Goal: Transaction & Acquisition: Purchase product/service

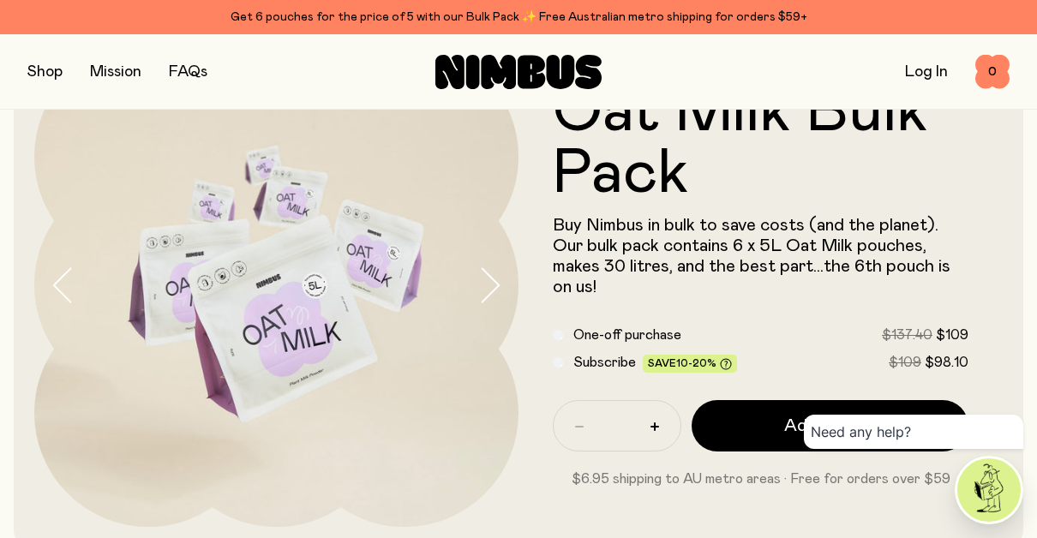
scroll to position [77, 0]
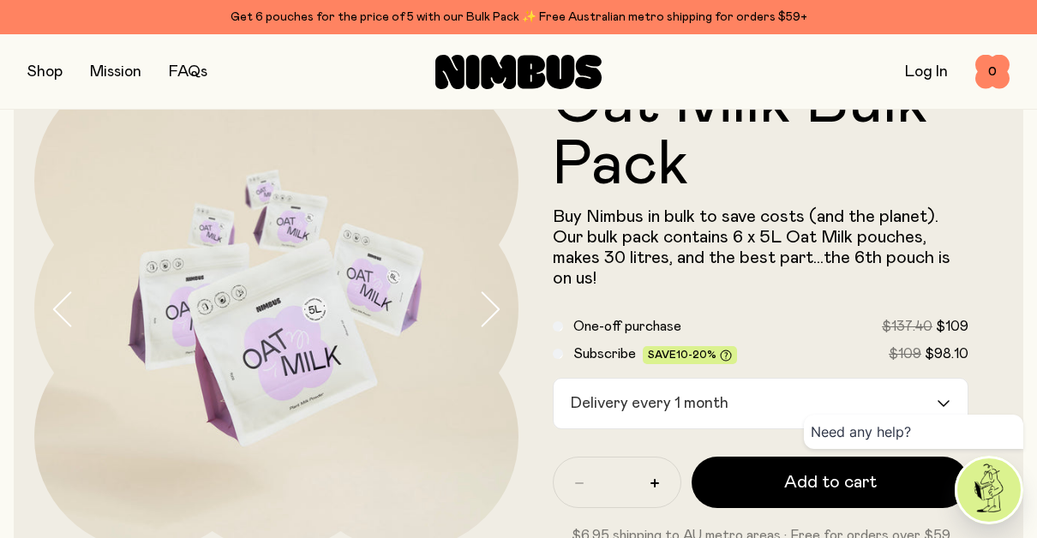
click at [938, 400] on icon "Search for option" at bounding box center [944, 403] width 14 height 7
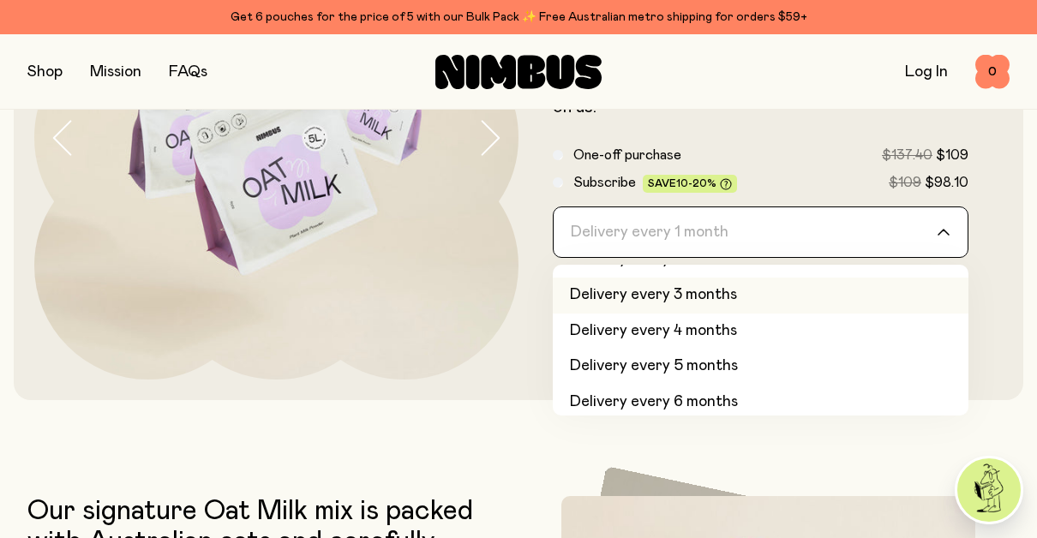
scroll to position [72, 0]
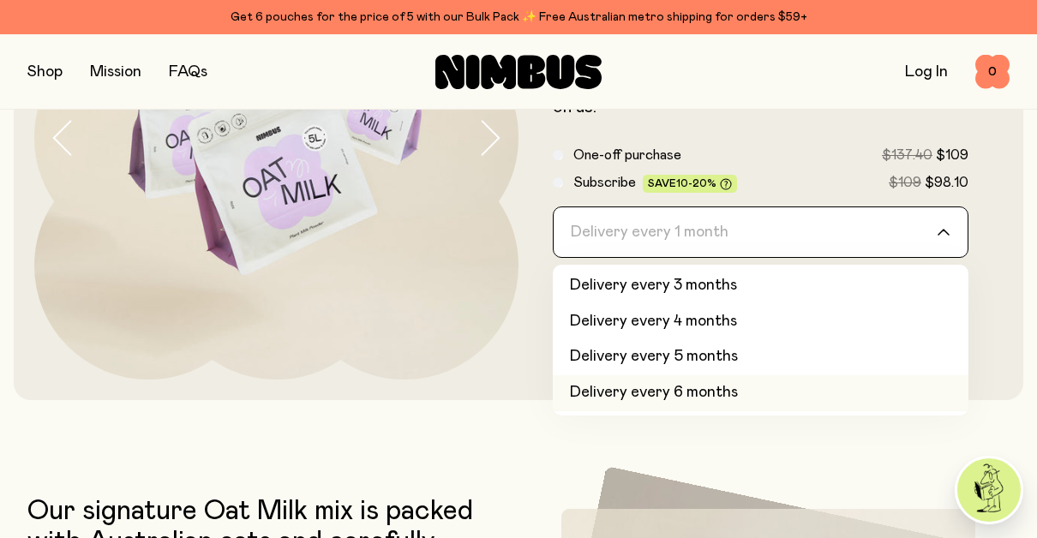
click at [736, 397] on li "Delivery every 6 months" at bounding box center [761, 393] width 416 height 36
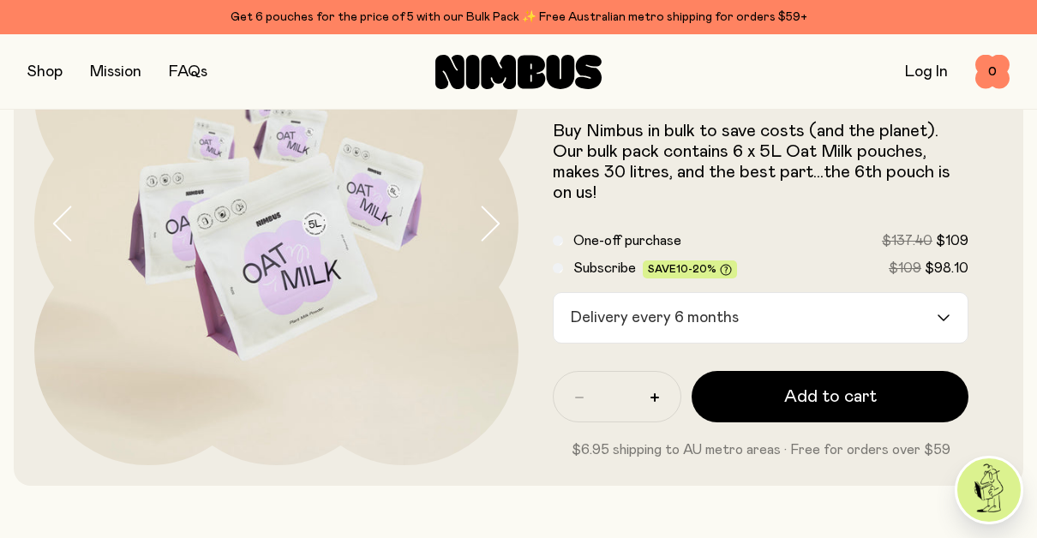
scroll to position [166, 0]
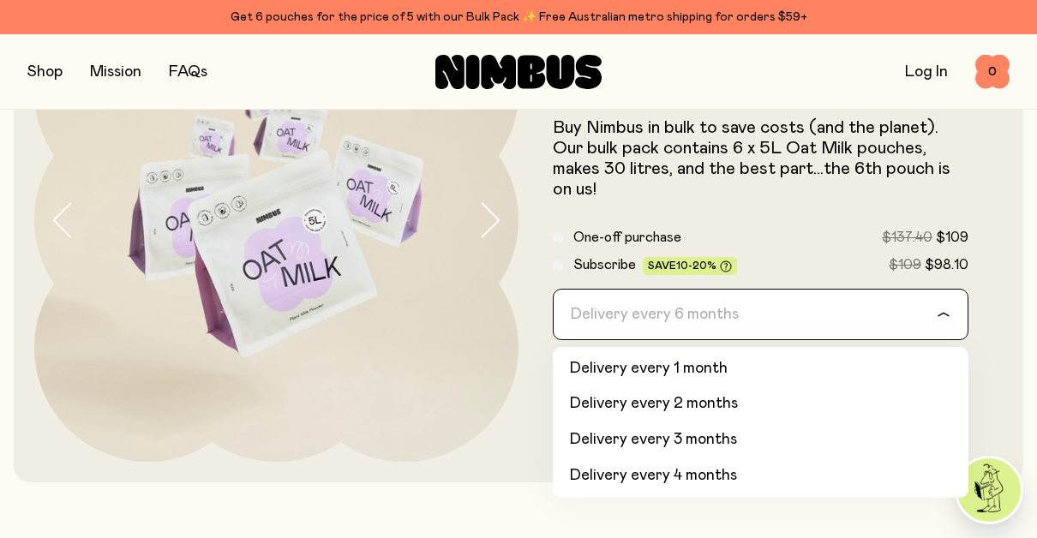
click at [947, 312] on icon "Search for option" at bounding box center [944, 314] width 14 height 7
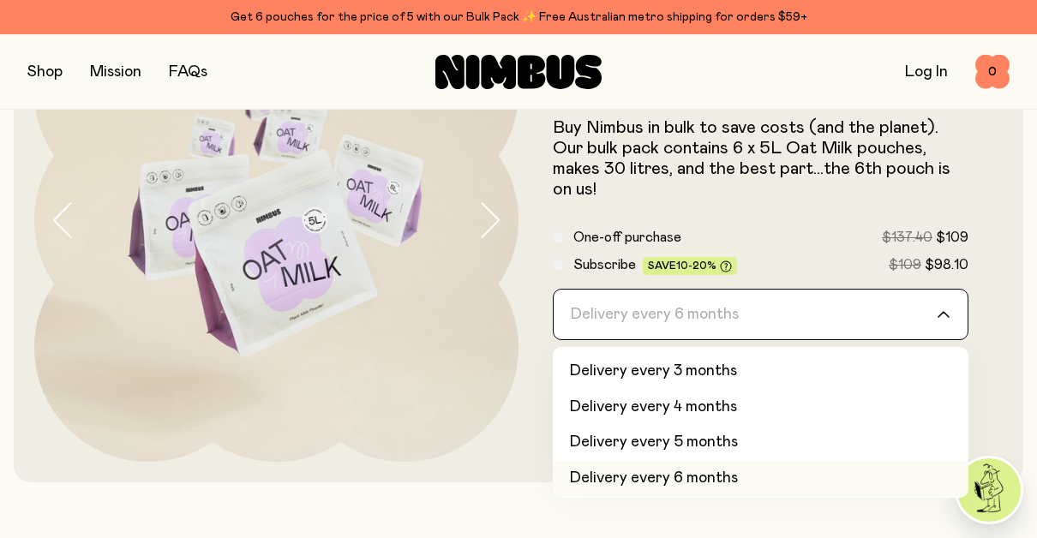
click at [947, 312] on icon "Search for option" at bounding box center [944, 314] width 14 height 7
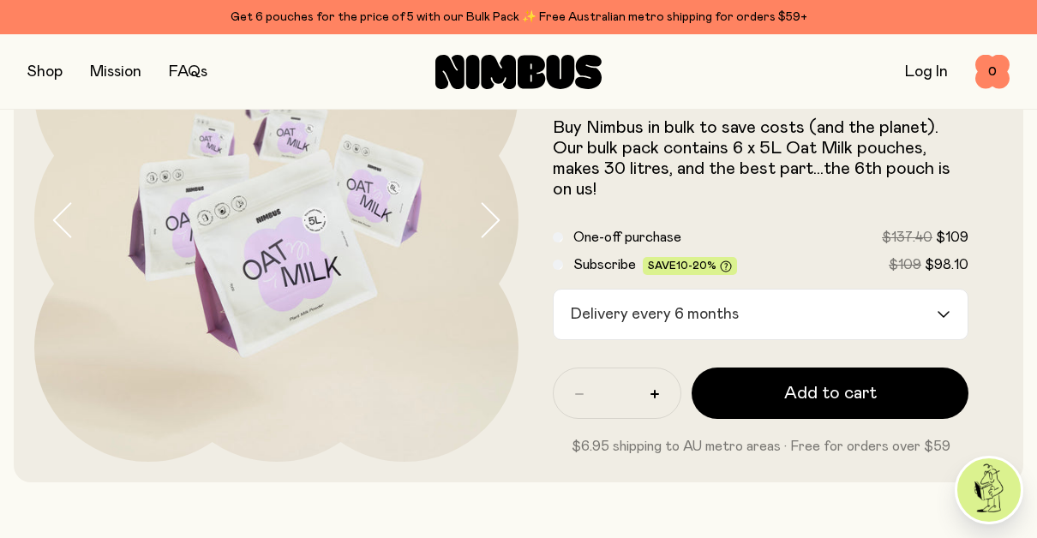
click at [942, 314] on icon "Search for option" at bounding box center [944, 314] width 10 height 5
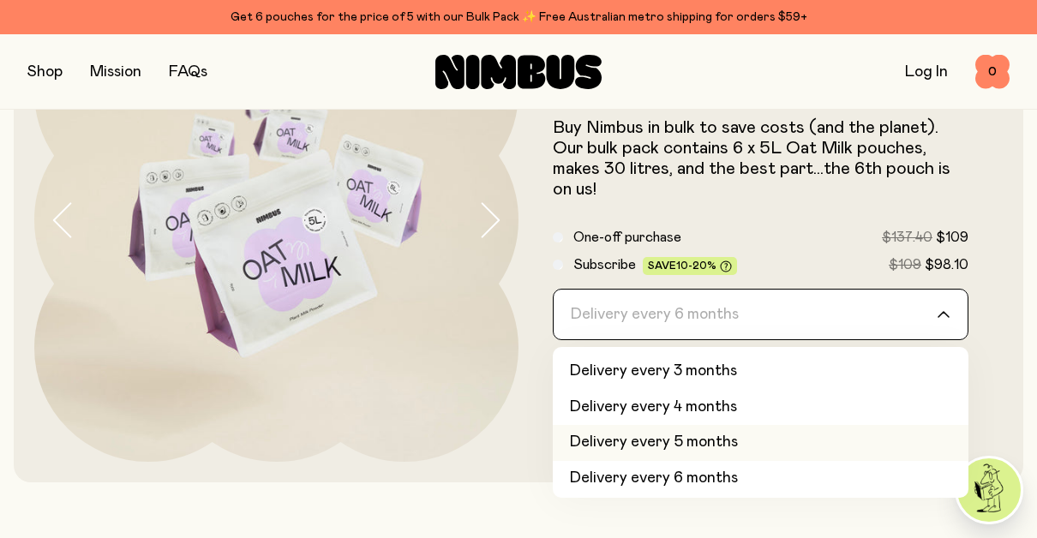
click at [730, 448] on li "Delivery every 5 months" at bounding box center [761, 443] width 416 height 36
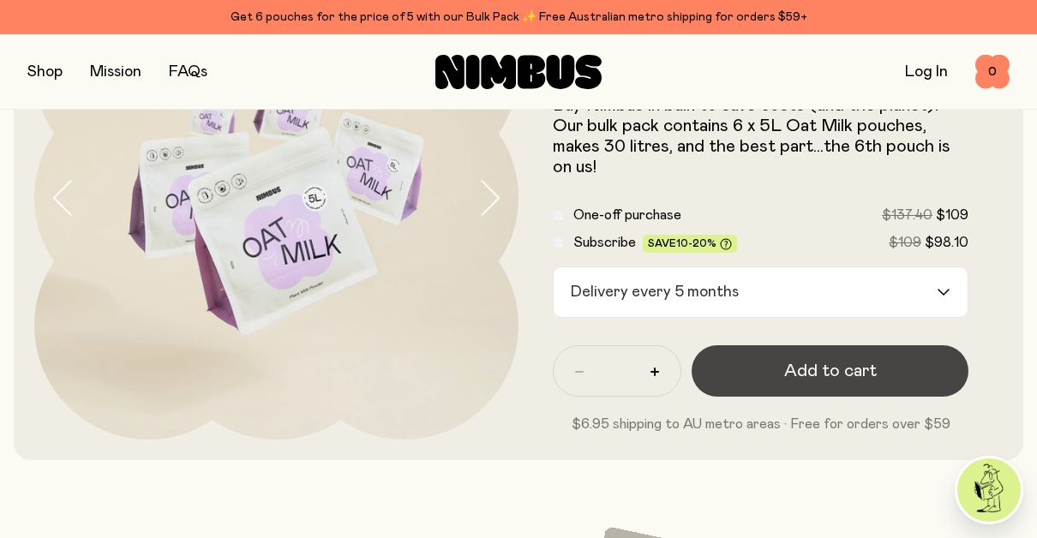
scroll to position [181, 0]
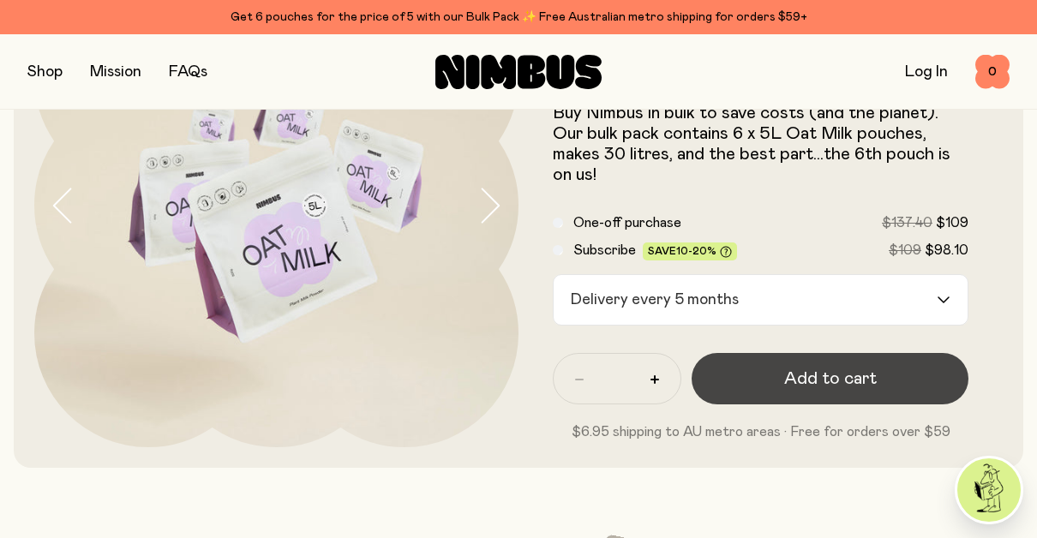
click at [832, 376] on span "Add to cart" at bounding box center [830, 379] width 93 height 24
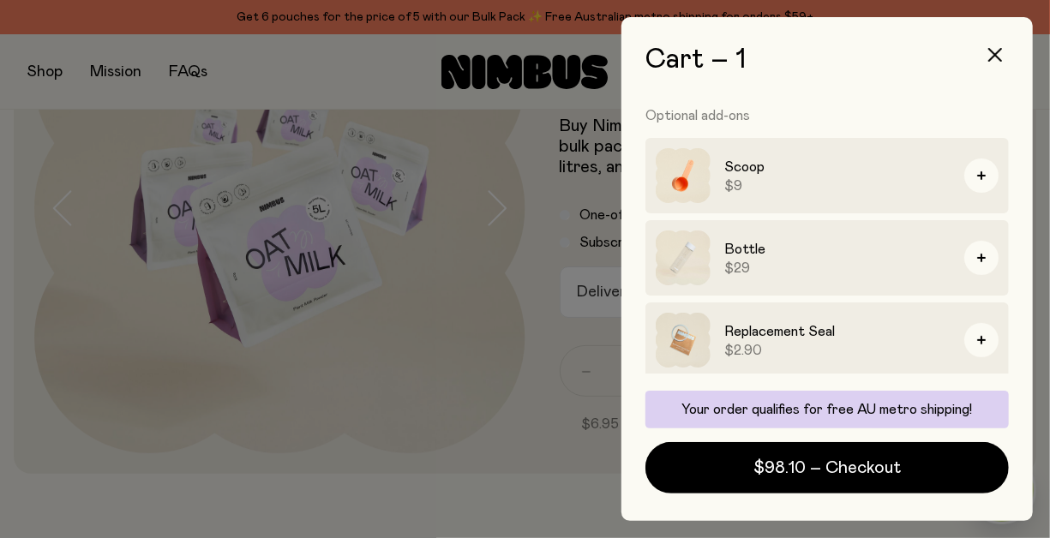
scroll to position [199, 0]
click at [488, 405] on div at bounding box center [525, 269] width 1050 height 538
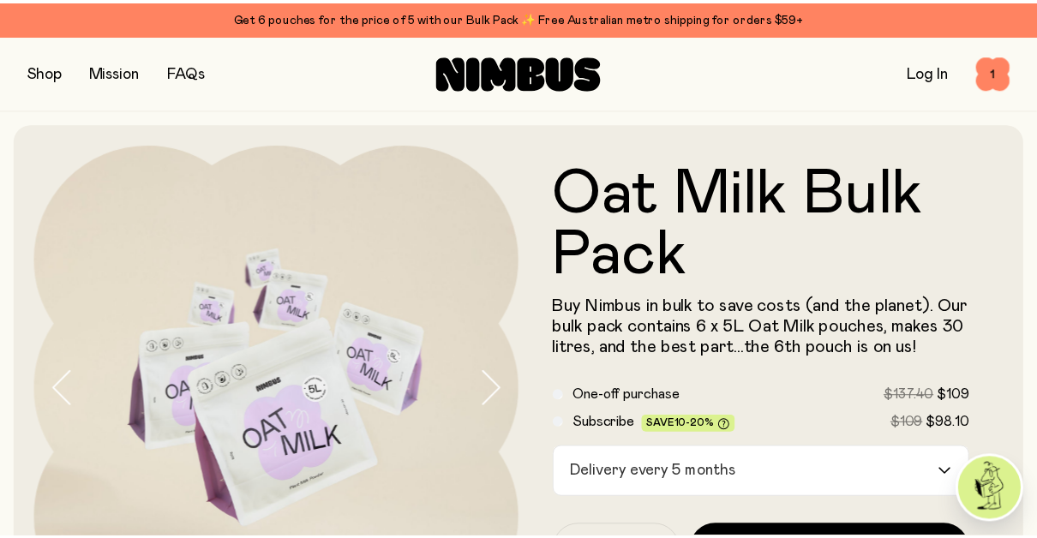
scroll to position [181, 0]
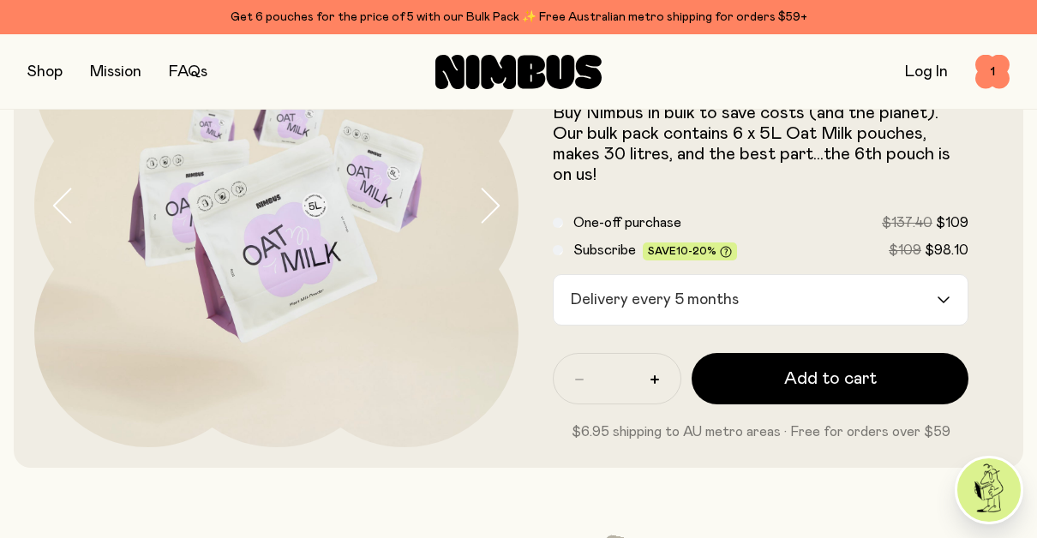
click at [37, 76] on button "button" at bounding box center [44, 72] width 35 height 24
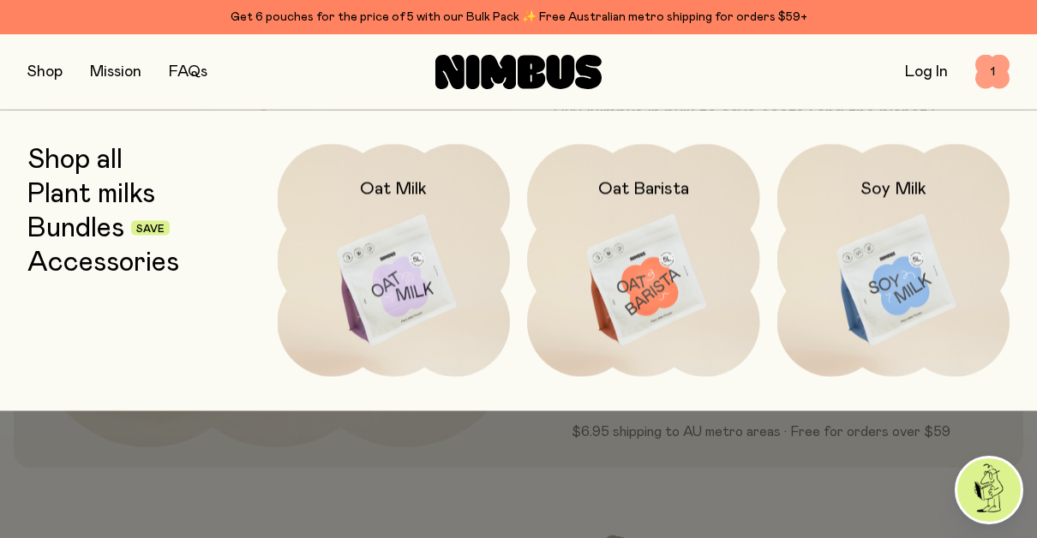
click at [991, 72] on span "1" at bounding box center [993, 72] width 34 height 34
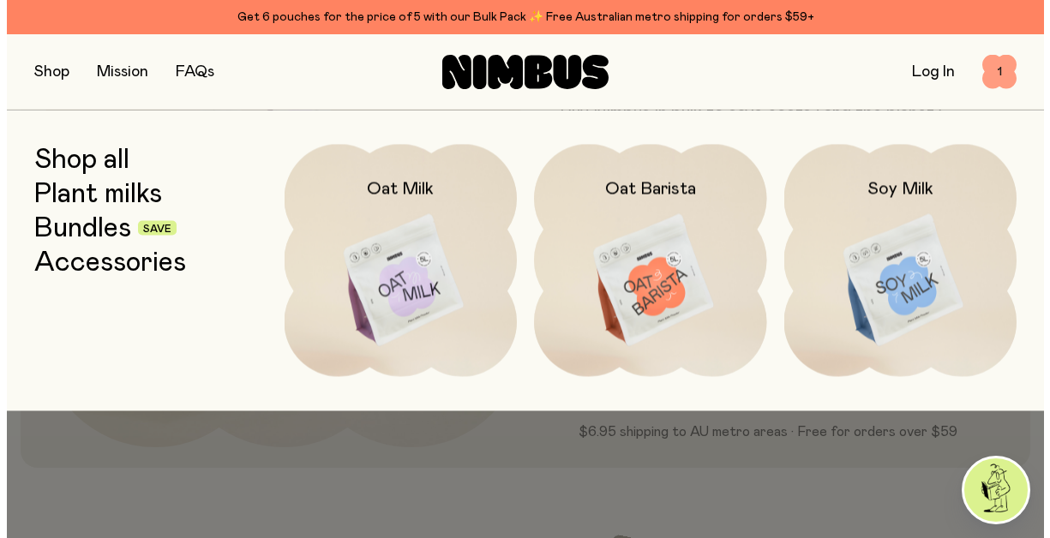
scroll to position [0, 0]
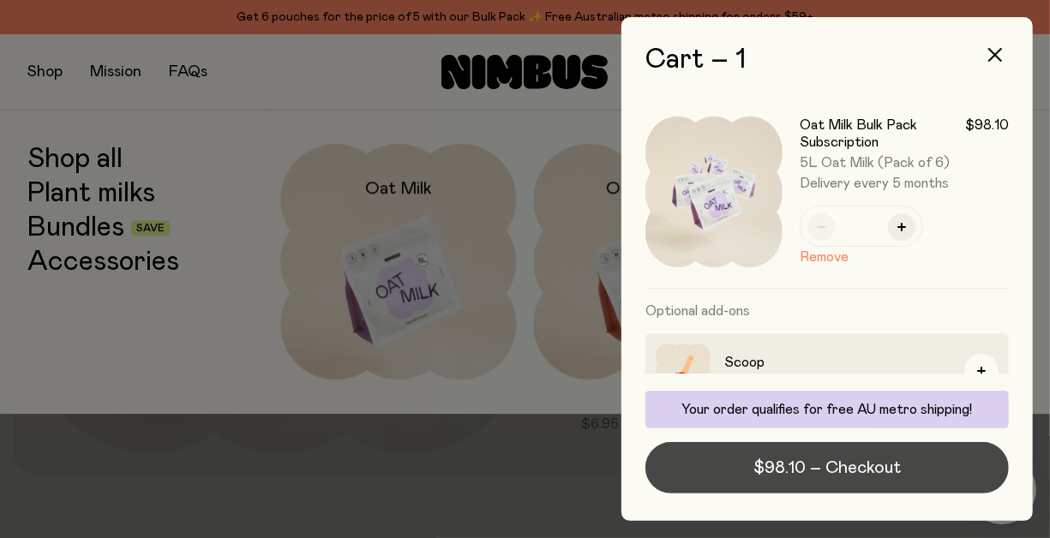
click at [862, 468] on span "$98.10 – Checkout" at bounding box center [827, 468] width 147 height 24
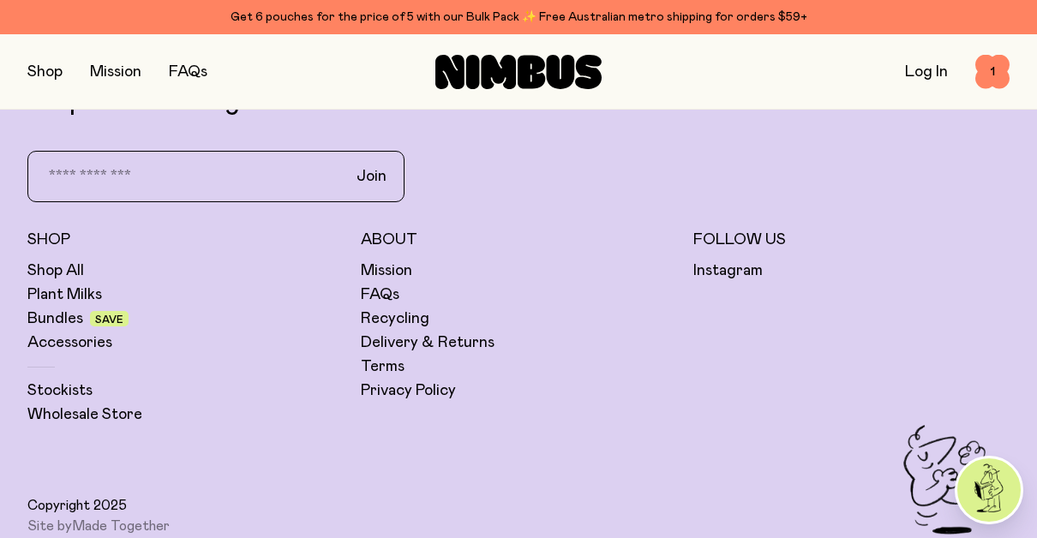
scroll to position [5838, 0]
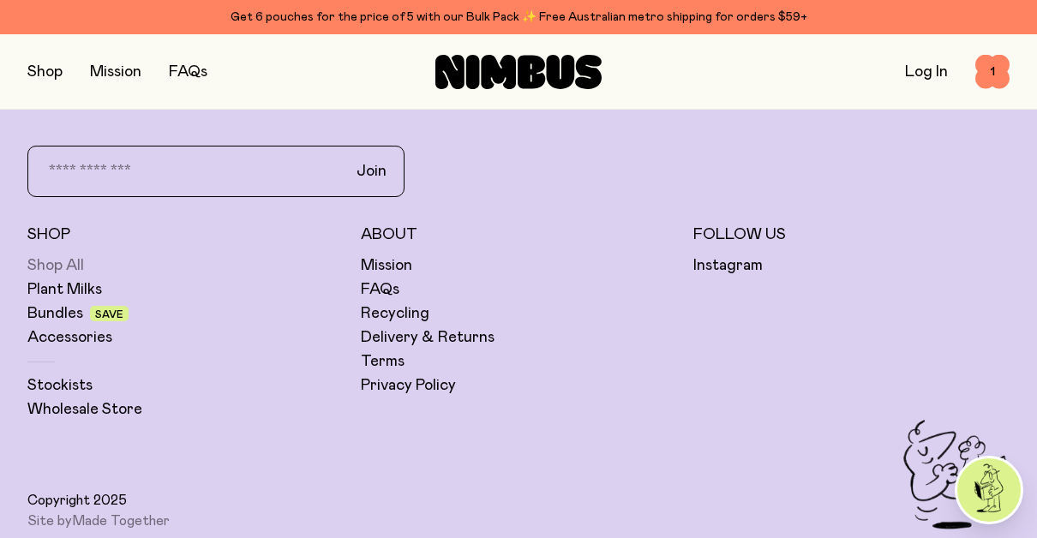
click at [66, 276] on link "Shop All" at bounding box center [55, 265] width 57 height 21
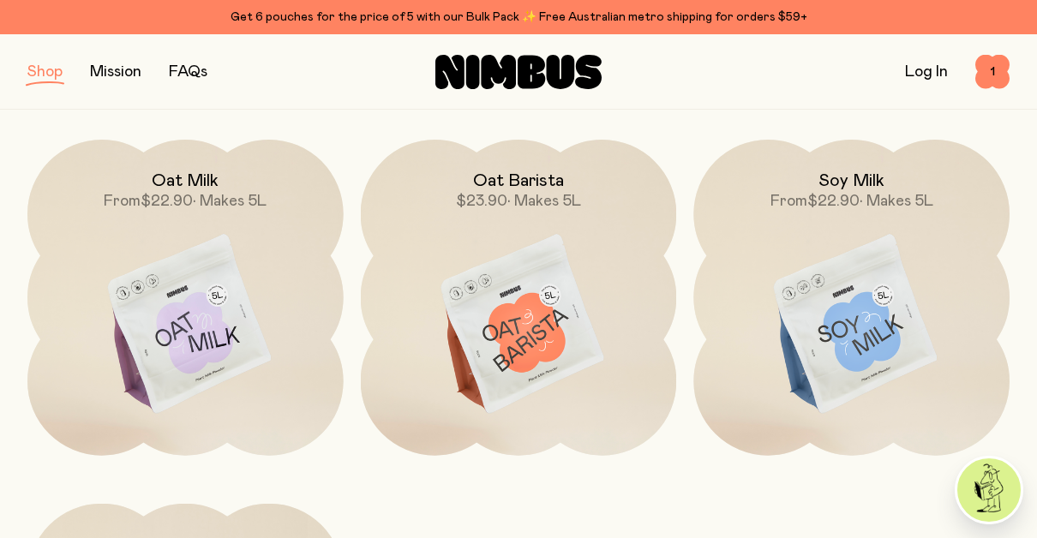
scroll to position [225, 0]
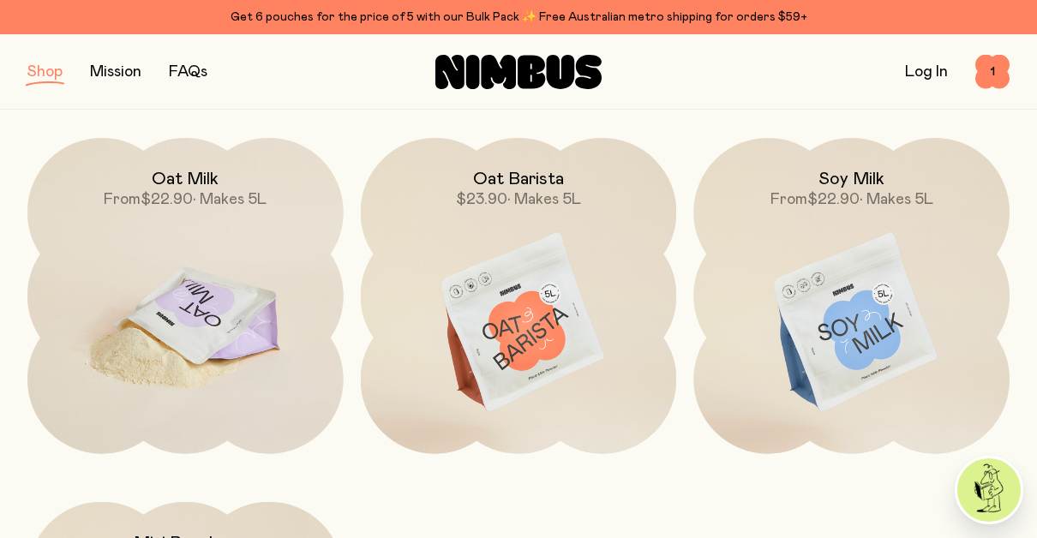
click at [192, 331] on img at bounding box center [185, 323] width 316 height 371
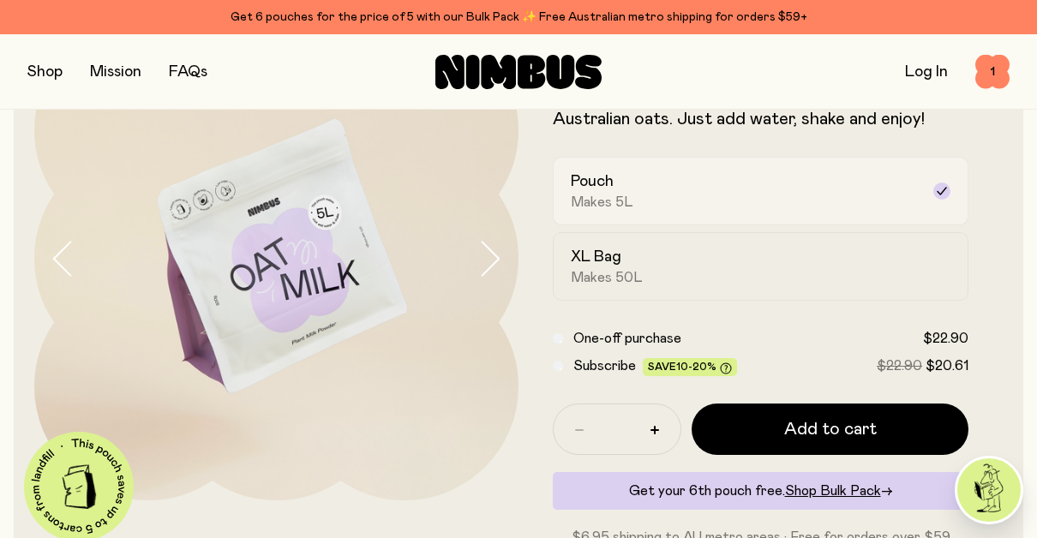
scroll to position [135, 0]
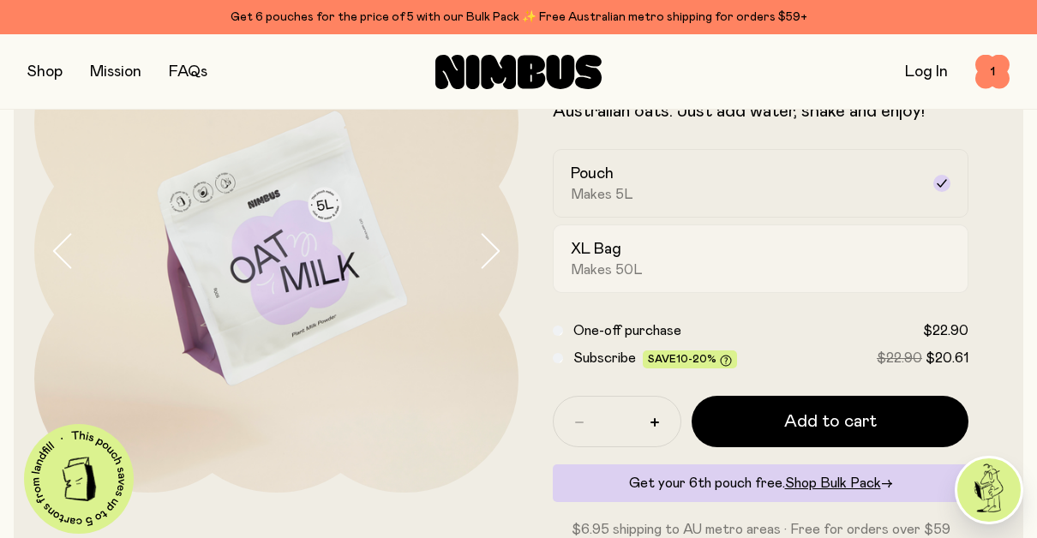
click at [690, 264] on div "XL Bag Makes 50L" at bounding box center [745, 258] width 349 height 39
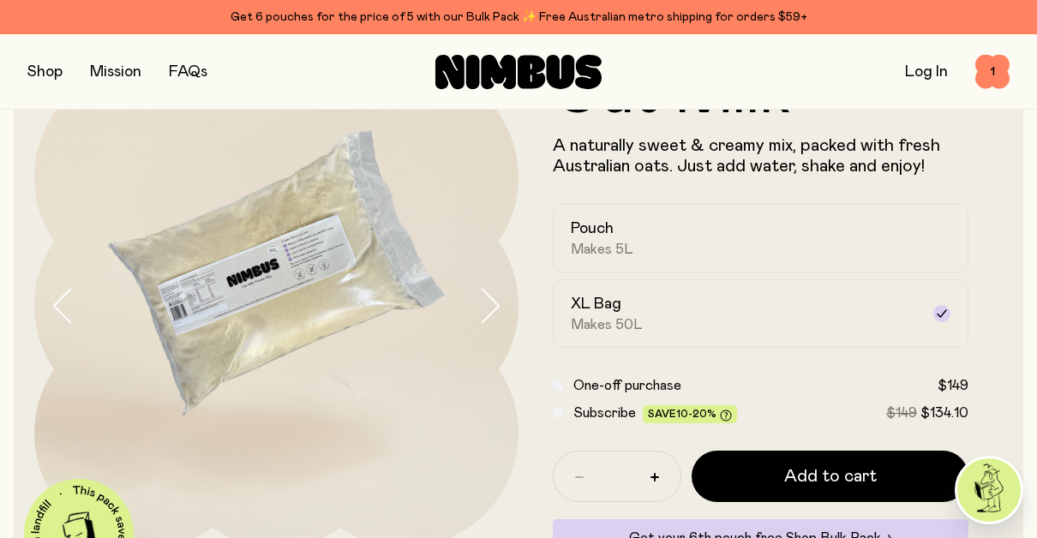
scroll to position [78, 0]
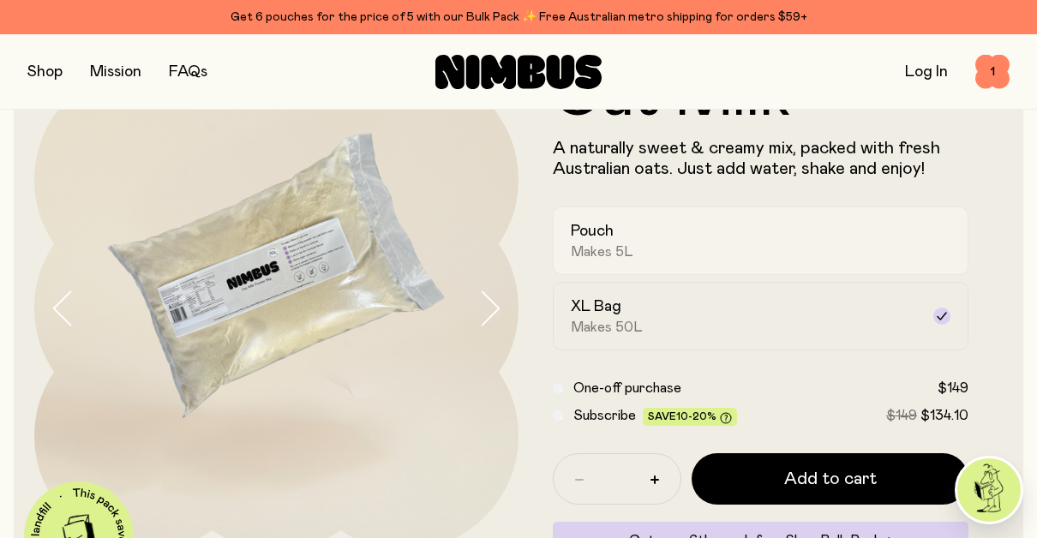
click at [622, 232] on div "Pouch Makes 5L" at bounding box center [745, 240] width 349 height 39
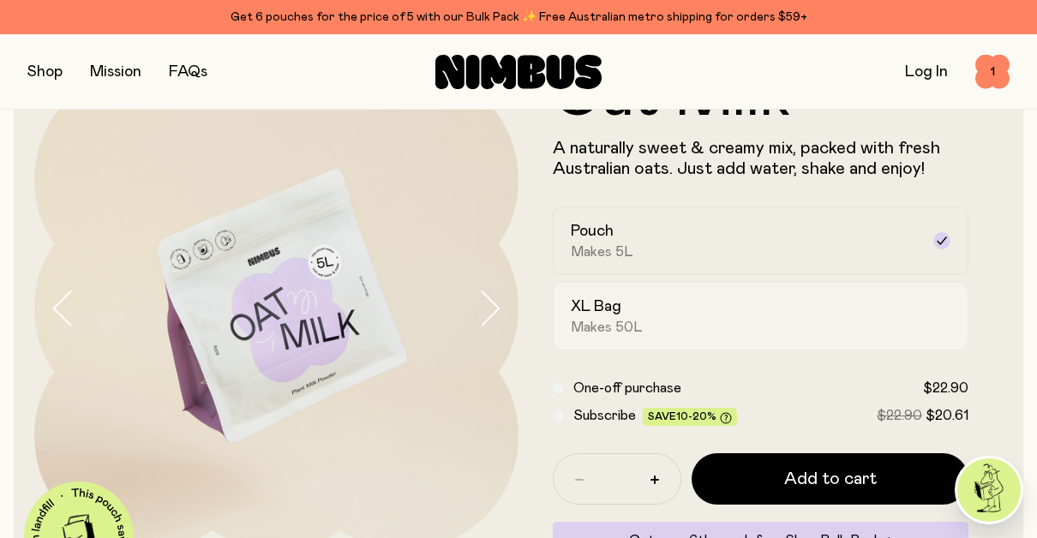
click at [608, 309] on h2 "XL Bag" at bounding box center [596, 307] width 51 height 21
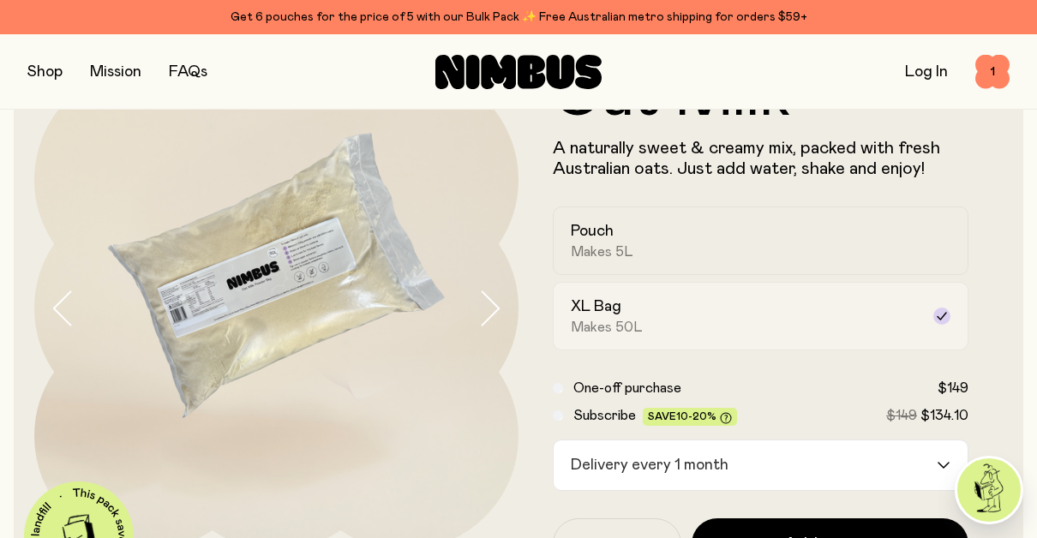
click at [702, 315] on div "XL Bag Makes 50L" at bounding box center [745, 316] width 349 height 39
click at [683, 266] on label "Pouch Makes 5L" at bounding box center [761, 241] width 416 height 69
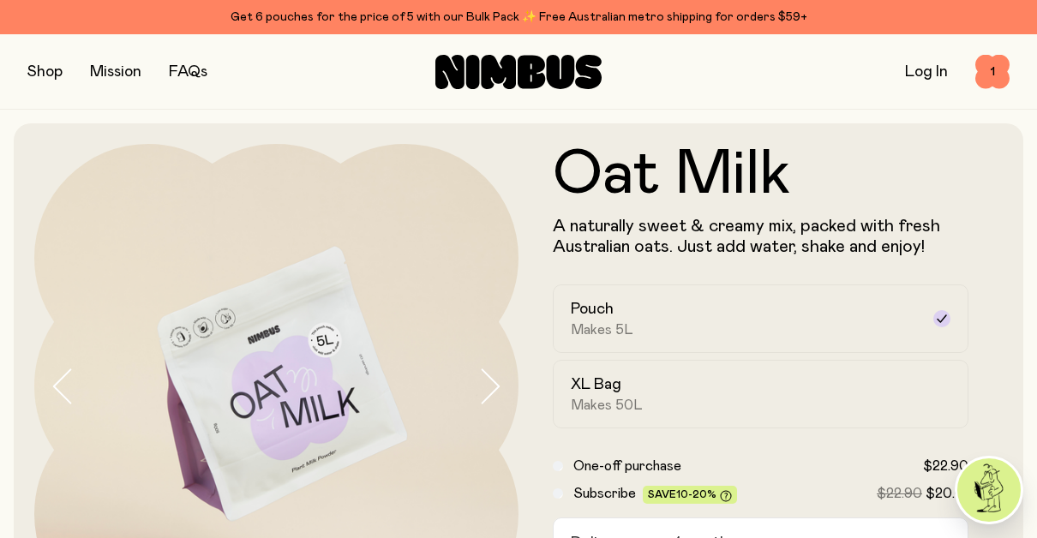
scroll to position [24, 0]
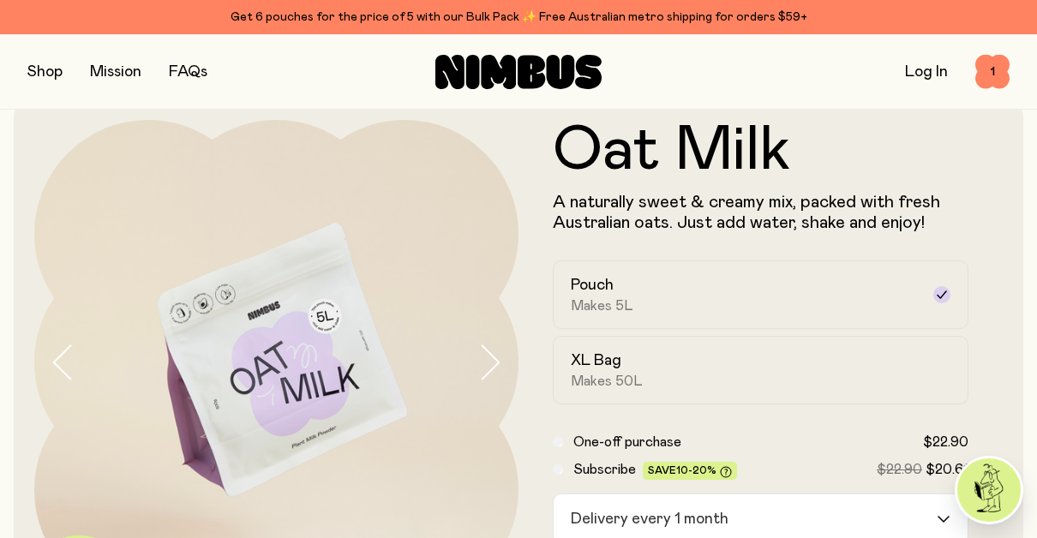
click at [37, 75] on button "button" at bounding box center [44, 72] width 35 height 24
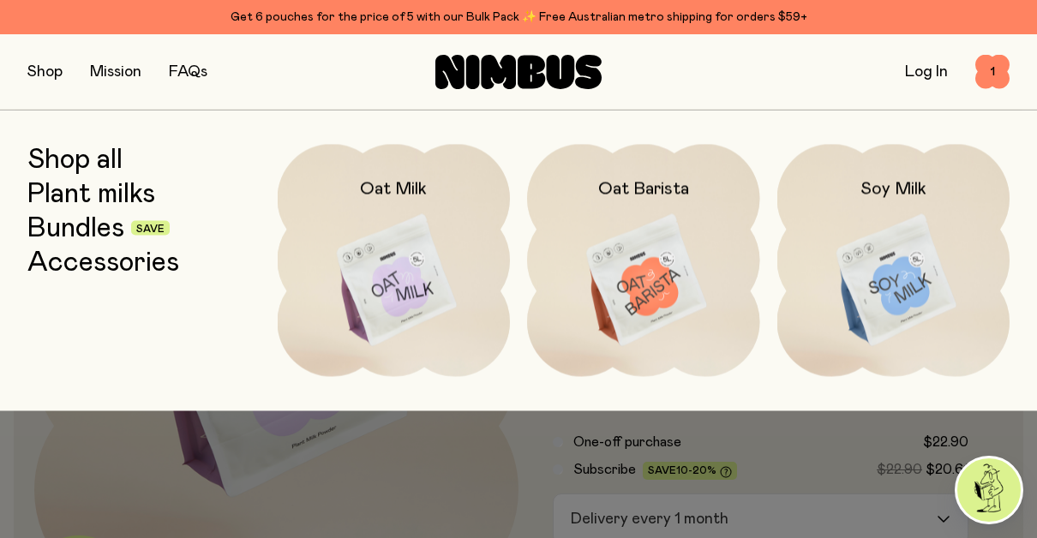
click at [92, 232] on link "Bundles" at bounding box center [75, 228] width 97 height 31
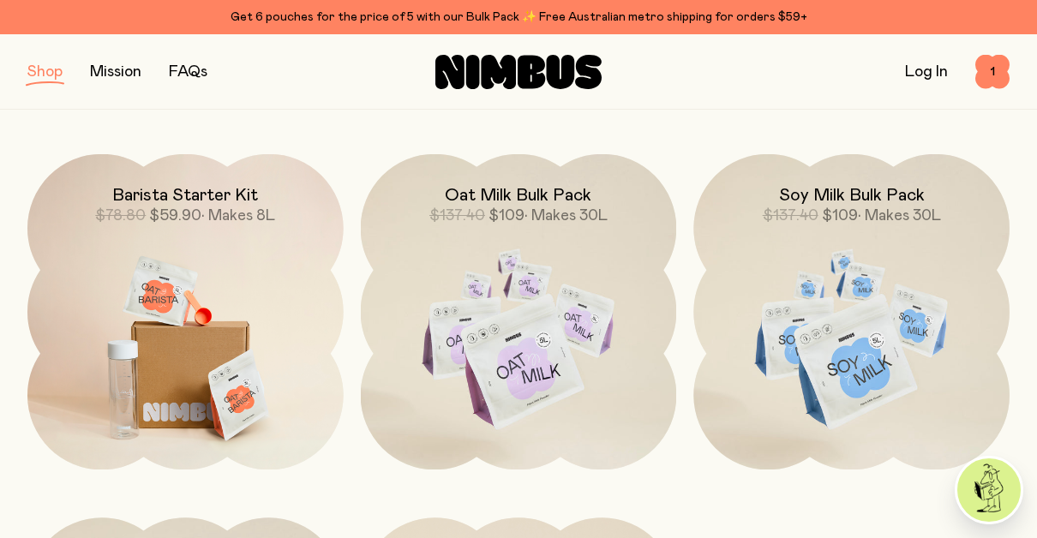
scroll to position [578, 0]
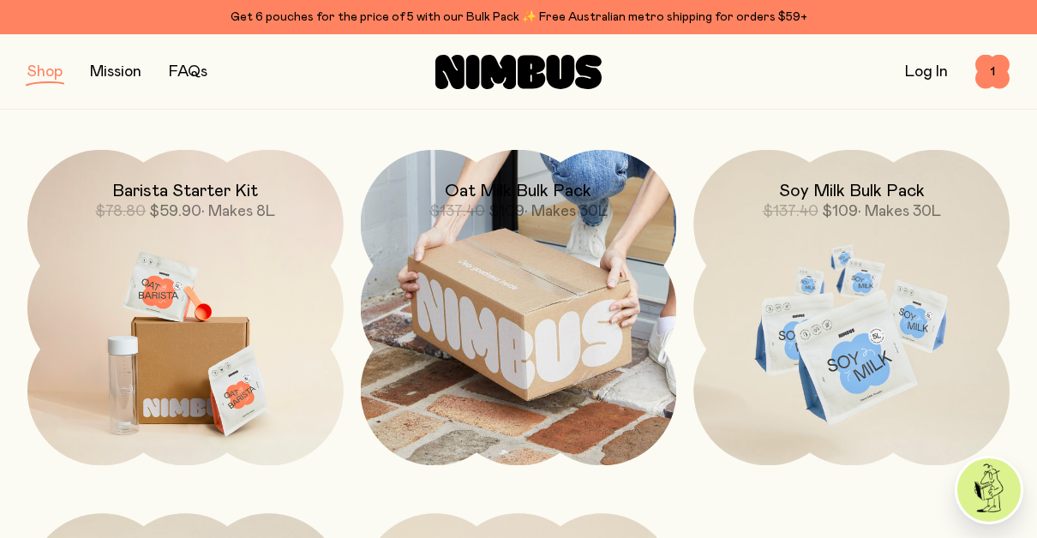
click at [515, 329] on img at bounding box center [519, 308] width 316 height 316
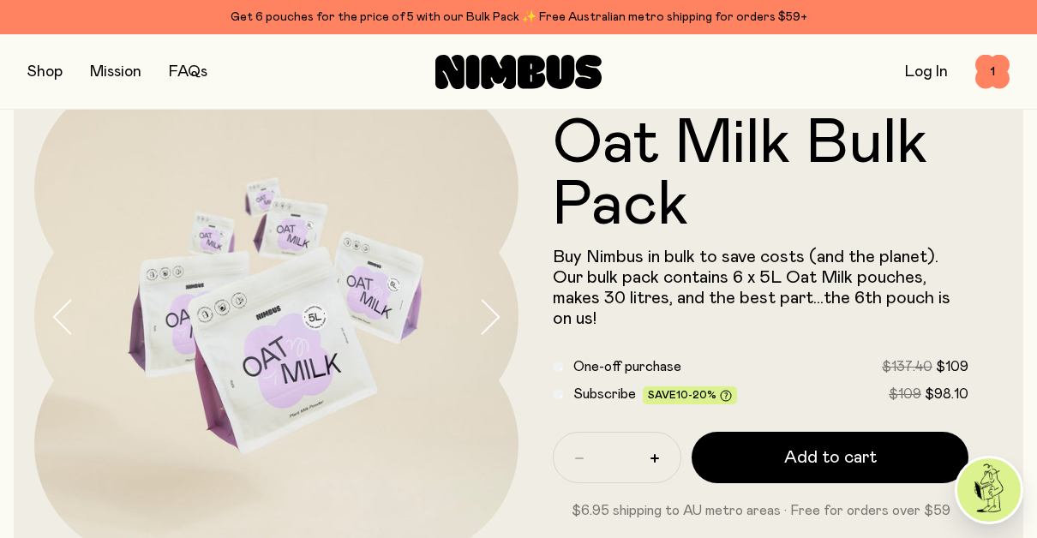
scroll to position [119, 0]
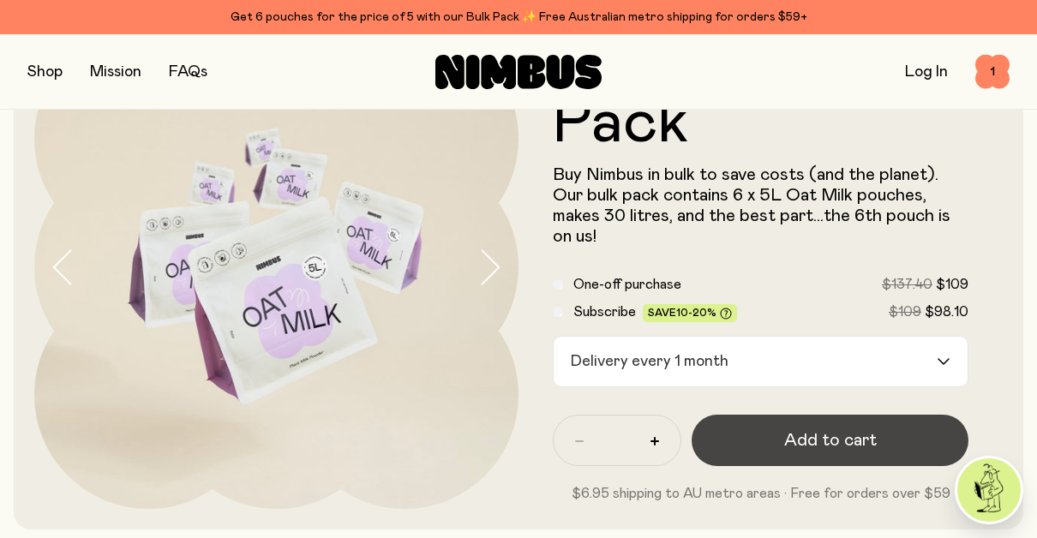
click at [822, 447] on span "Add to cart" at bounding box center [830, 441] width 93 height 24
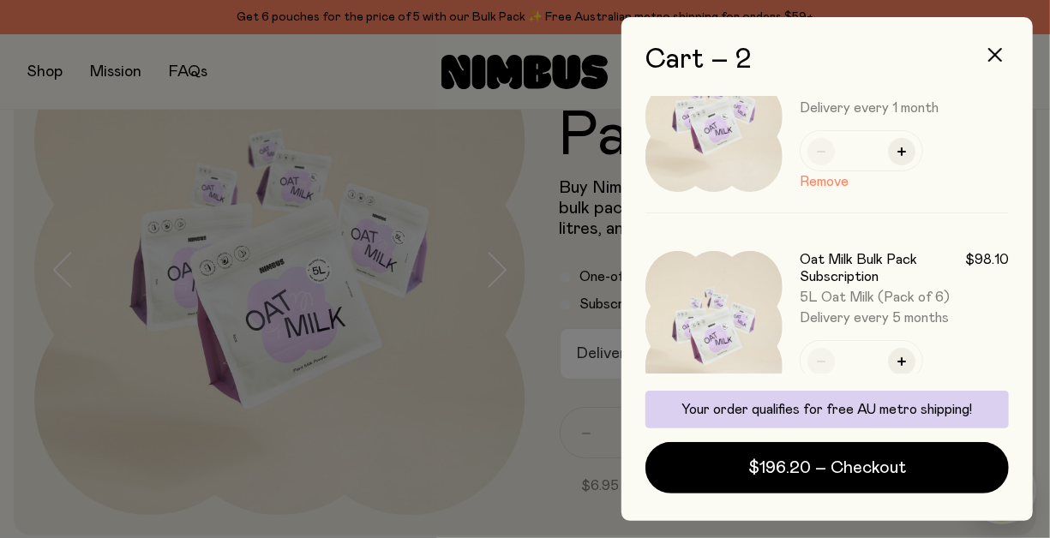
scroll to position [77, 0]
click at [831, 181] on button "Remove" at bounding box center [824, 180] width 49 height 21
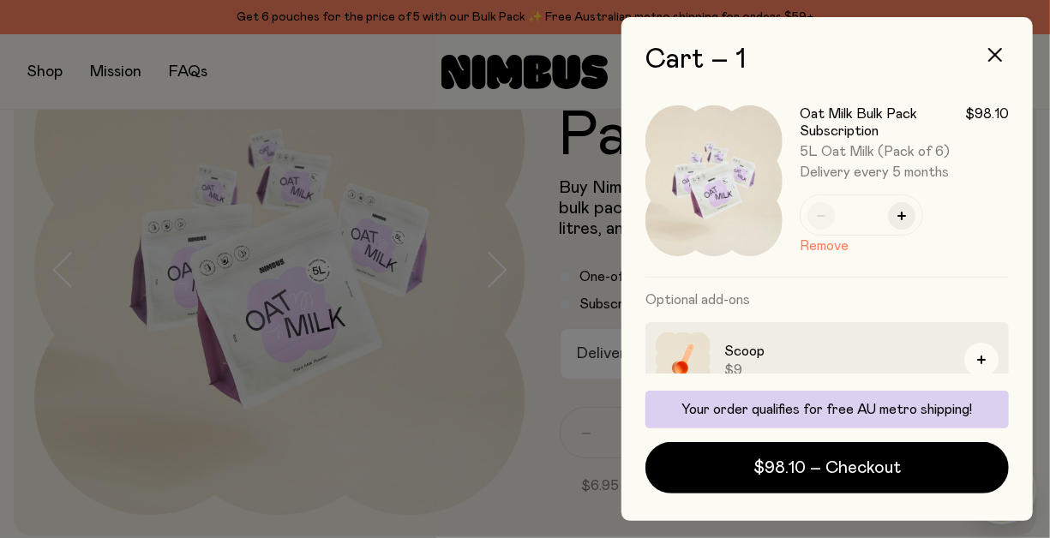
scroll to position [0, 0]
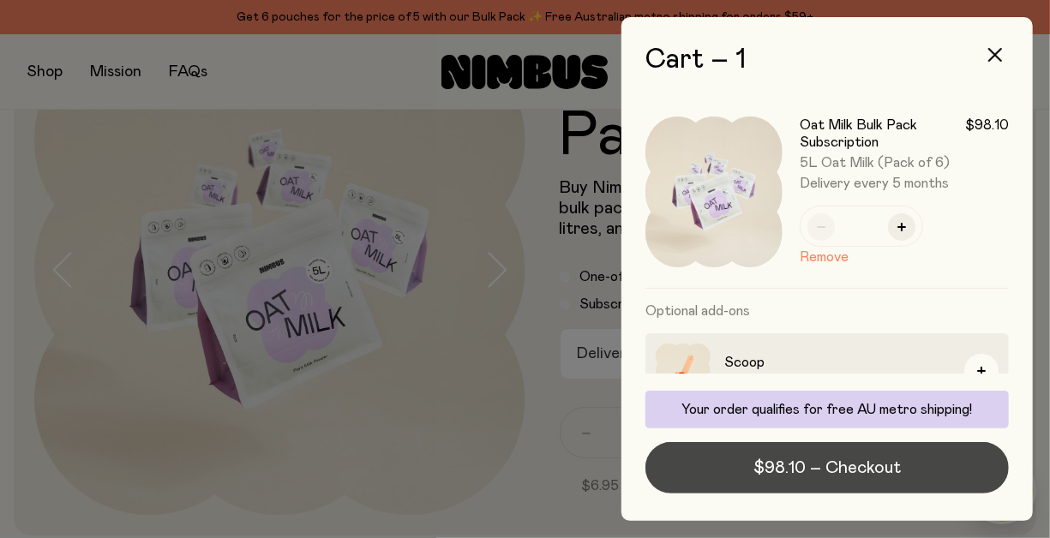
click at [832, 475] on span "$98.10 – Checkout" at bounding box center [827, 468] width 147 height 24
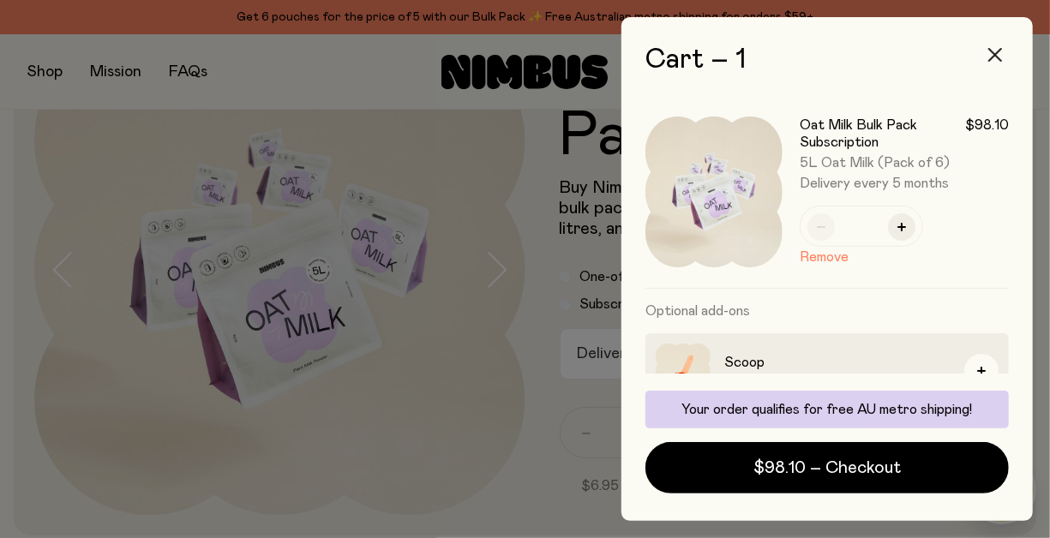
click at [990, 50] on icon "button" at bounding box center [995, 55] width 14 height 14
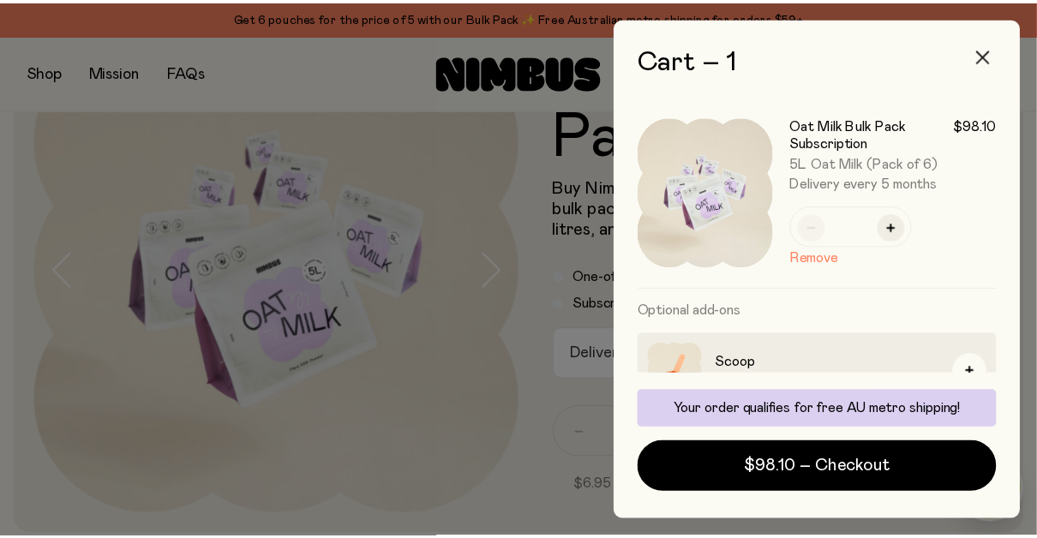
scroll to position [119, 0]
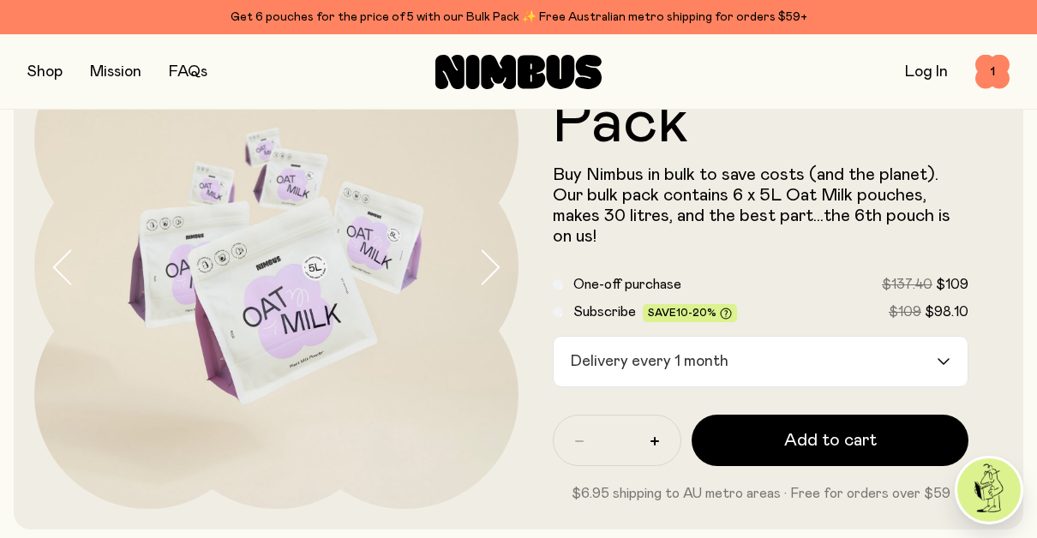
click at [44, 70] on button "button" at bounding box center [44, 72] width 35 height 24
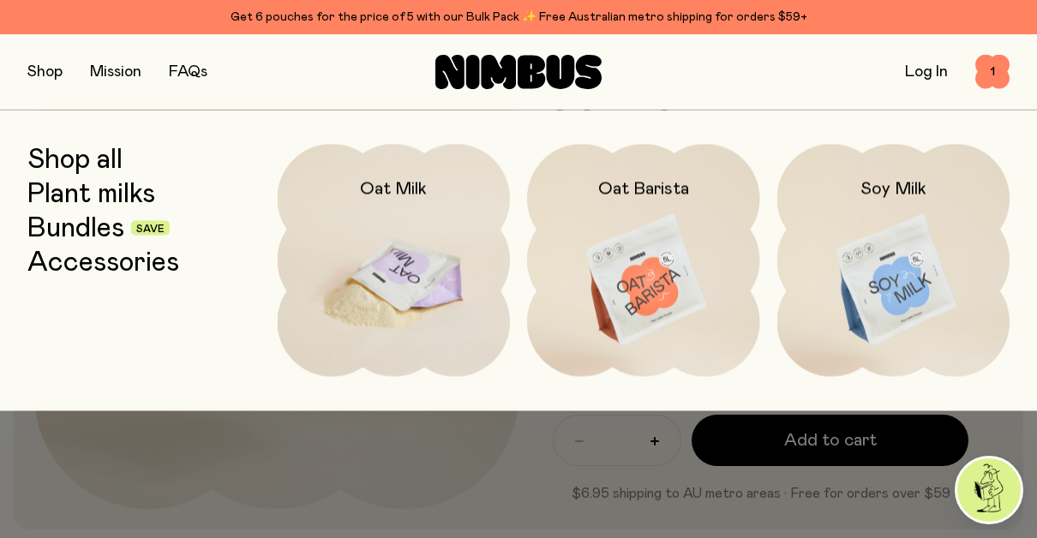
click at [335, 273] on img at bounding box center [394, 280] width 233 height 273
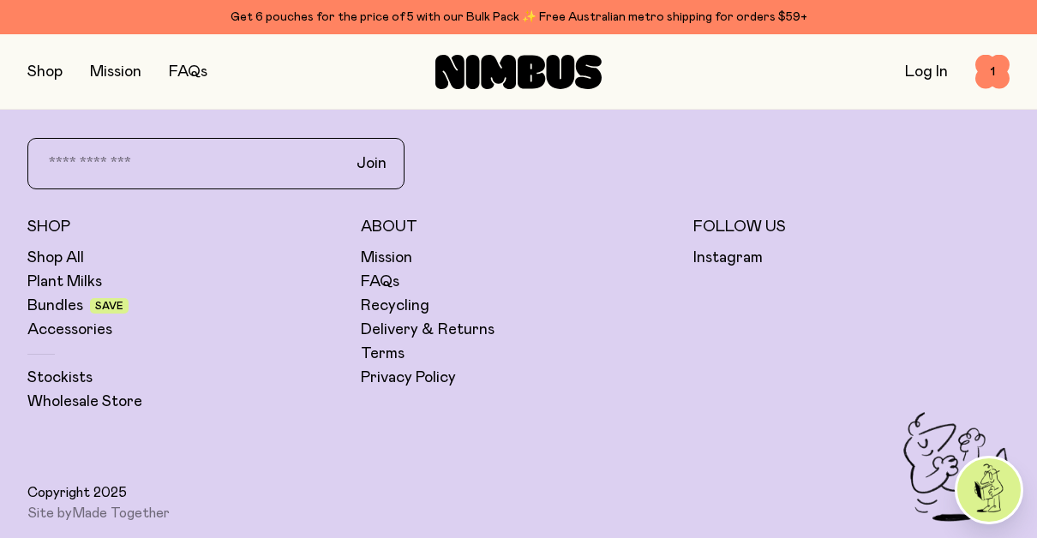
scroll to position [4135, 0]
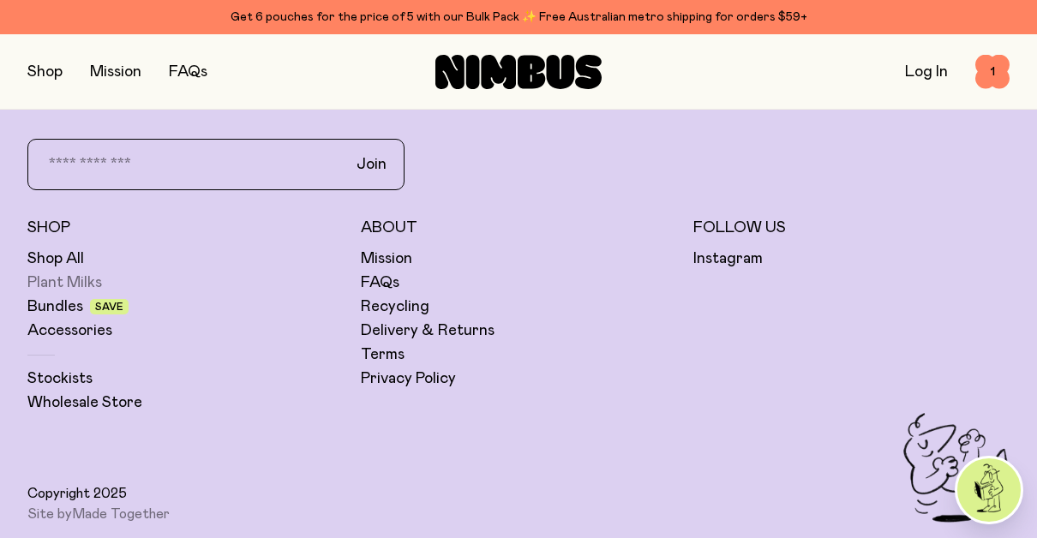
click at [57, 279] on link "Plant Milks" at bounding box center [64, 283] width 75 height 21
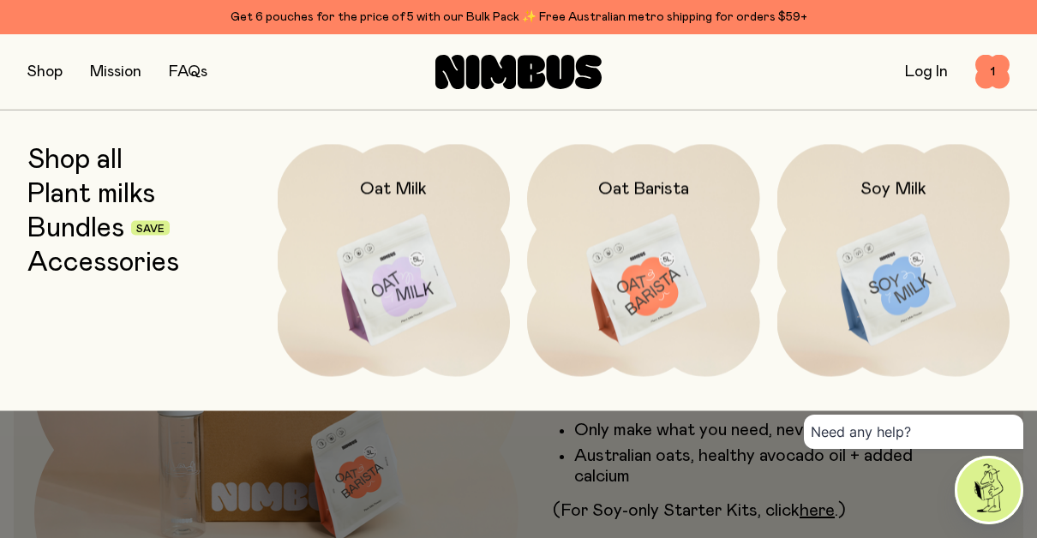
click at [81, 202] on link "Plant milks" at bounding box center [91, 193] width 128 height 31
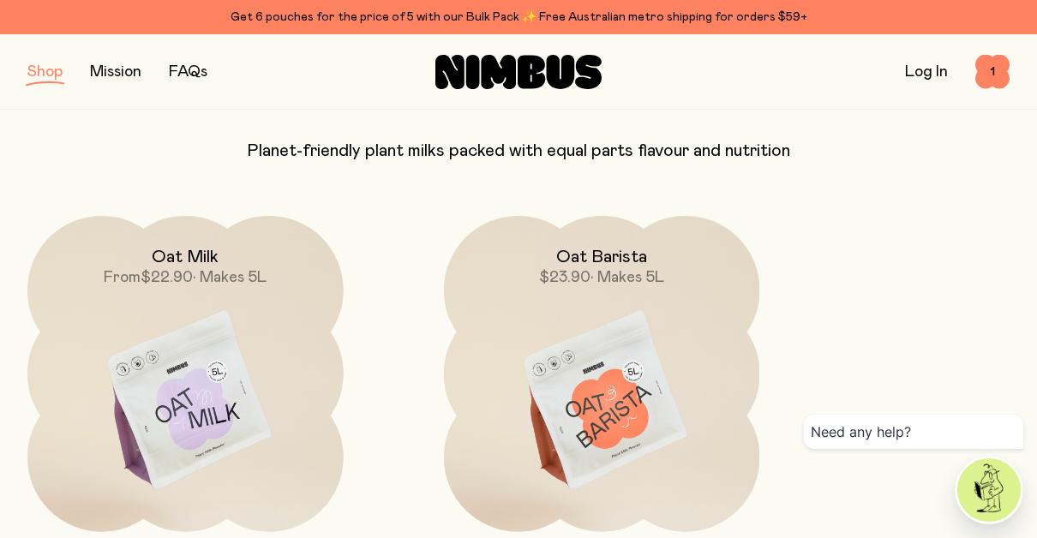
scroll to position [151, 0]
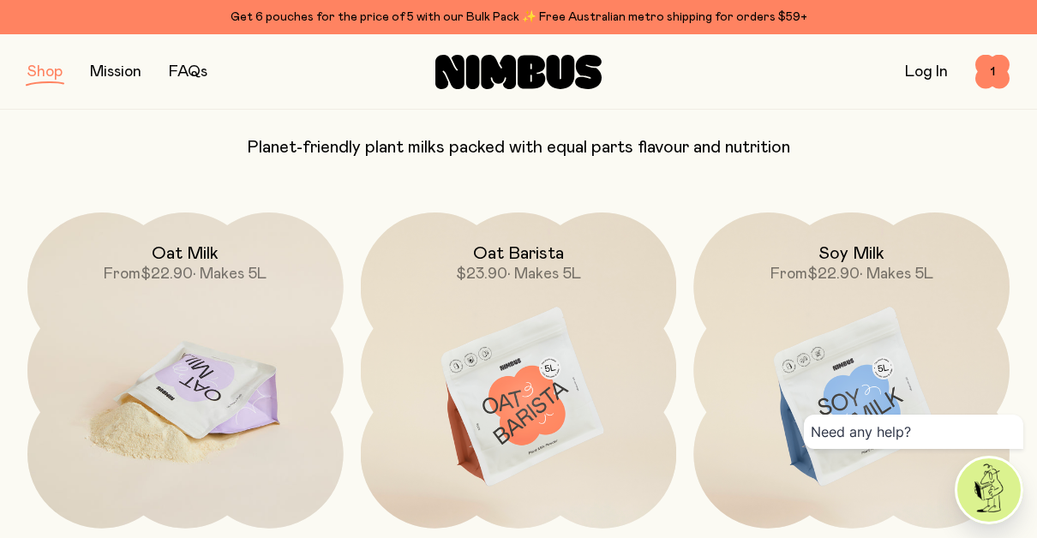
click at [207, 365] on img at bounding box center [185, 398] width 316 height 371
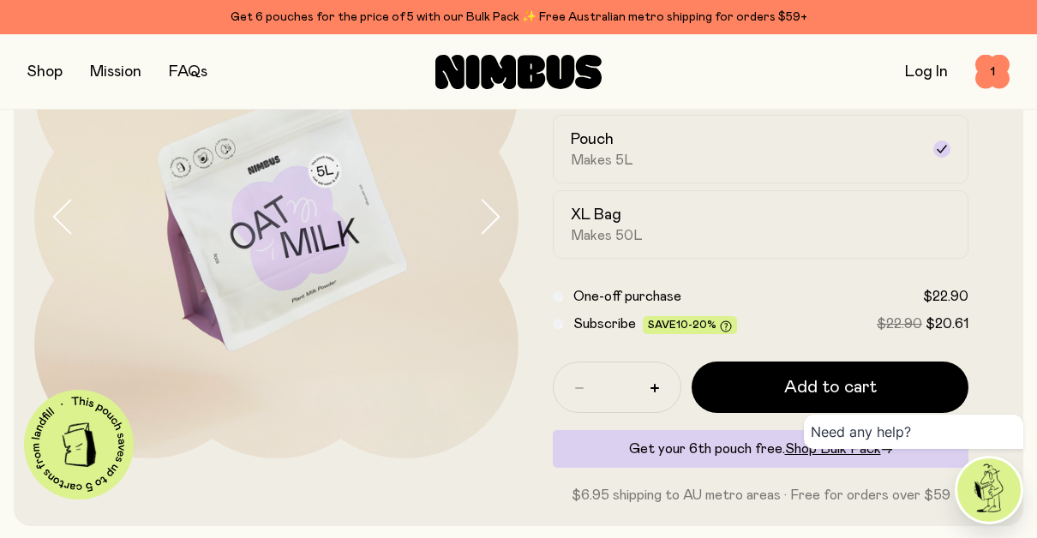
scroll to position [172, 0]
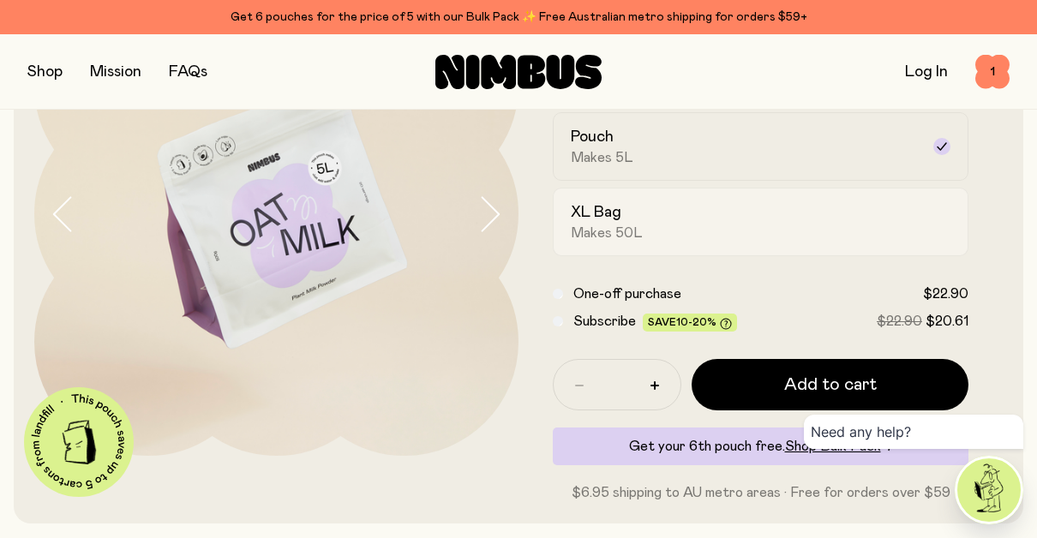
click at [625, 231] on span "Makes 50L" at bounding box center [607, 233] width 72 height 17
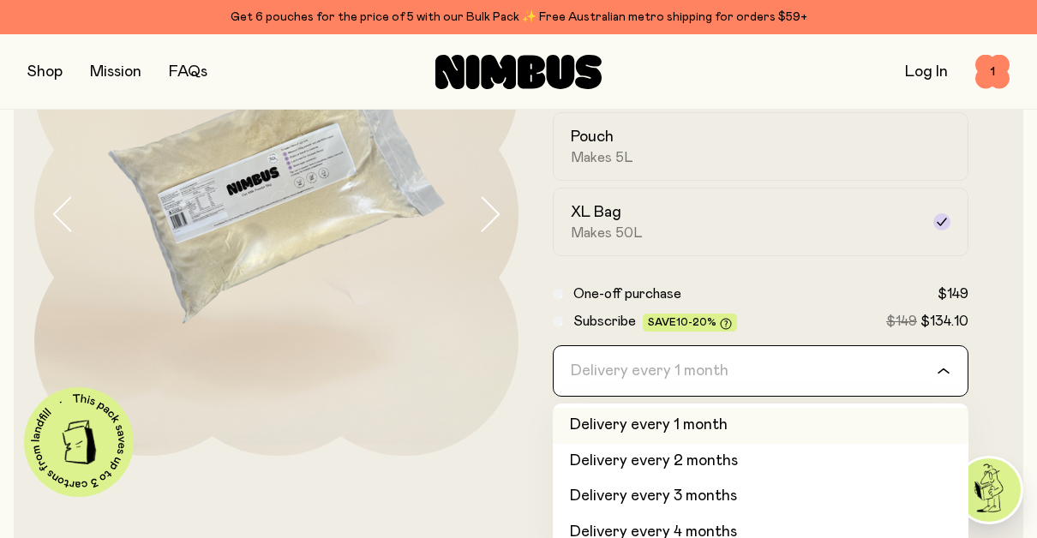
click at [938, 368] on icon "Search for option" at bounding box center [944, 371] width 14 height 7
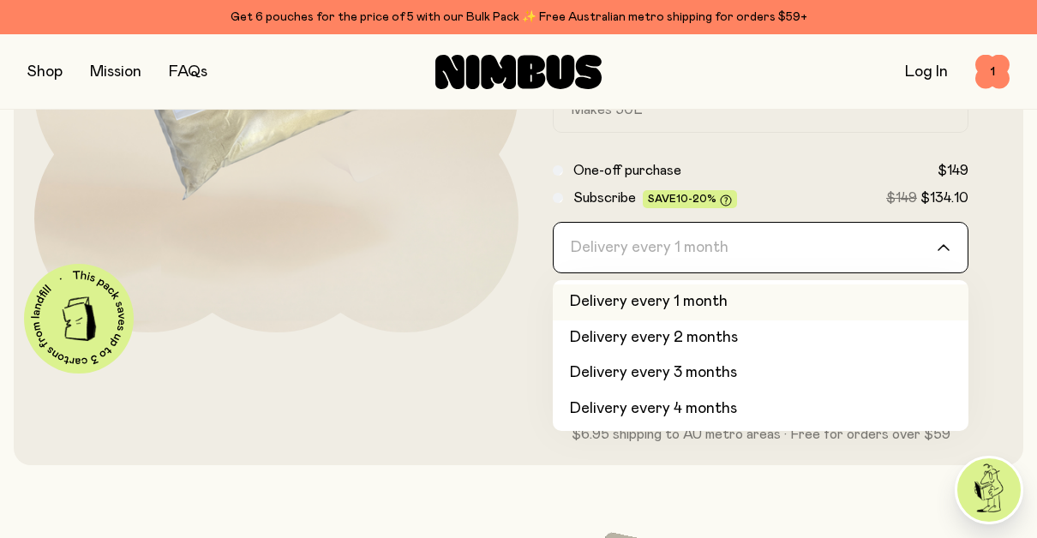
scroll to position [72, 0]
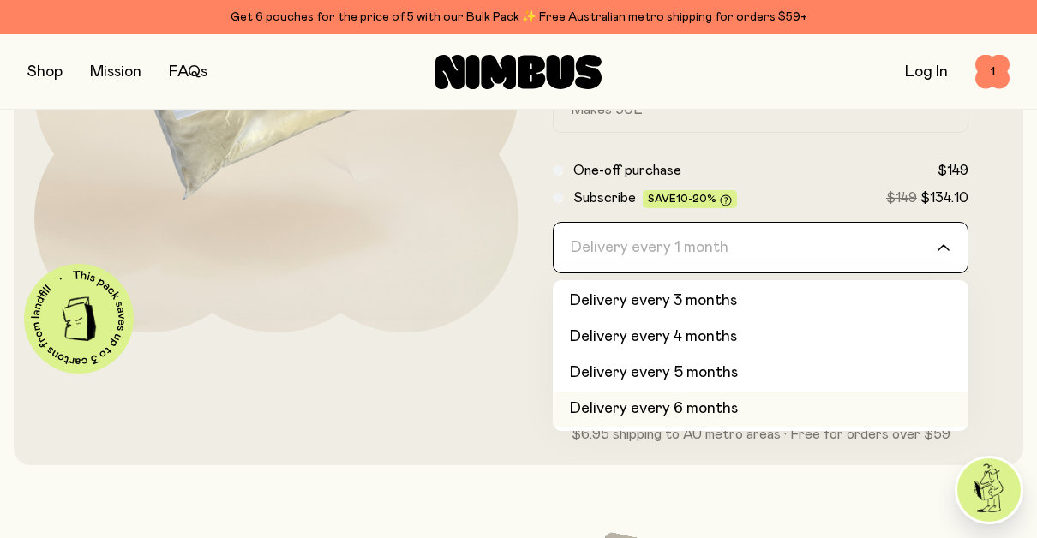
click at [726, 406] on li "Delivery every 6 months" at bounding box center [761, 410] width 416 height 36
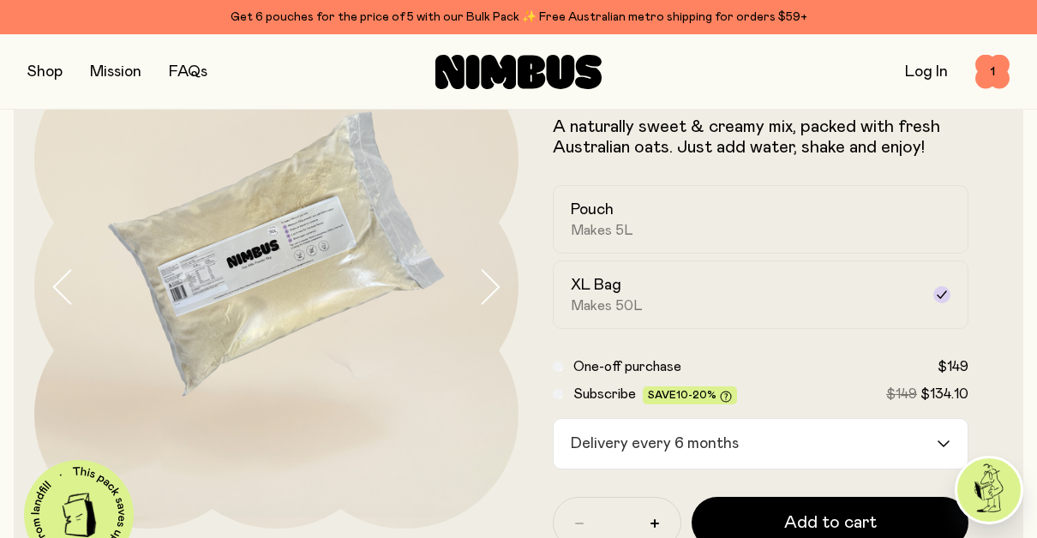
scroll to position [93, 0]
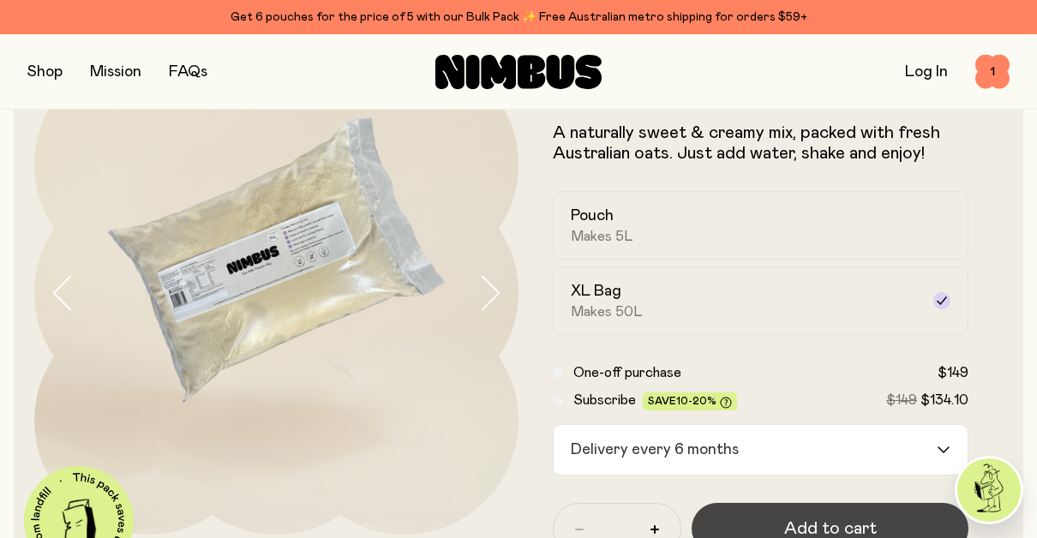
click at [853, 519] on span "Add to cart" at bounding box center [830, 529] width 93 height 24
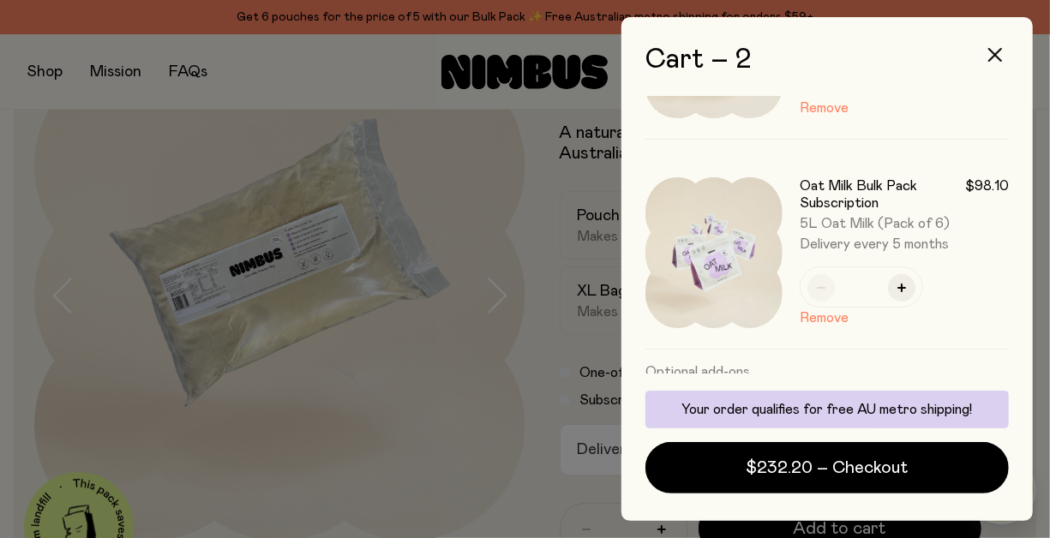
scroll to position [137, 0]
click at [829, 314] on button "Remove" at bounding box center [824, 316] width 49 height 21
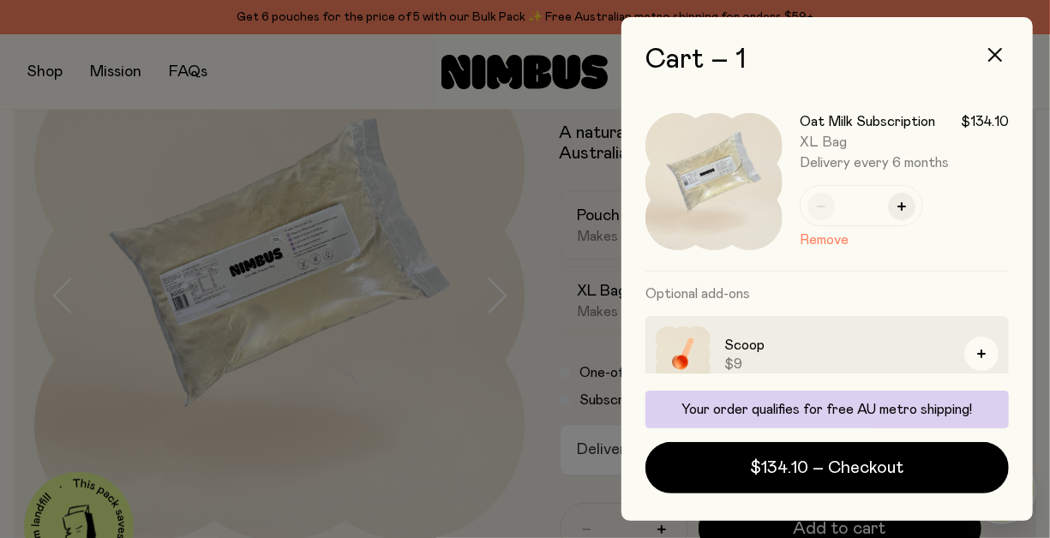
scroll to position [0, 0]
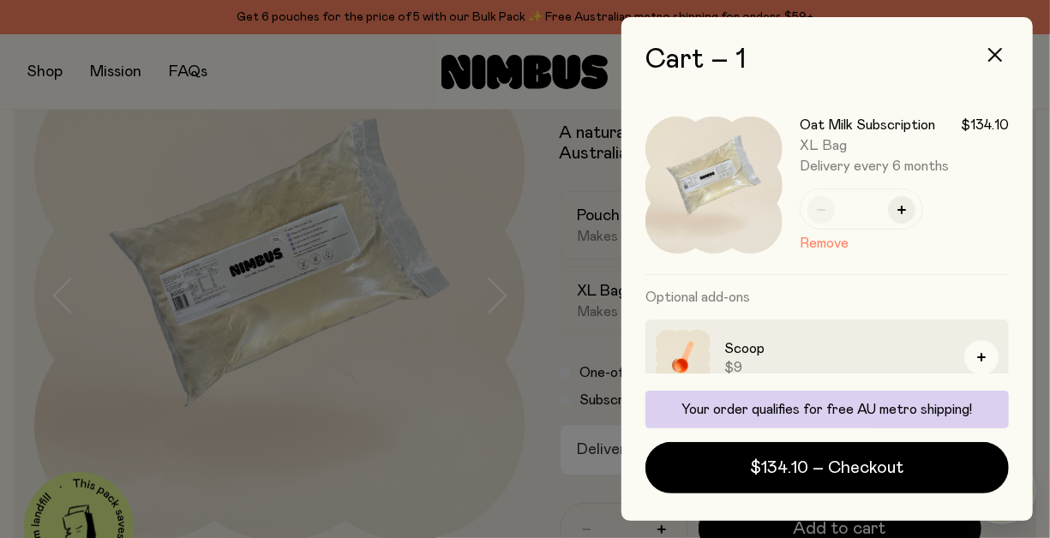
click at [376, 351] on div at bounding box center [525, 269] width 1050 height 538
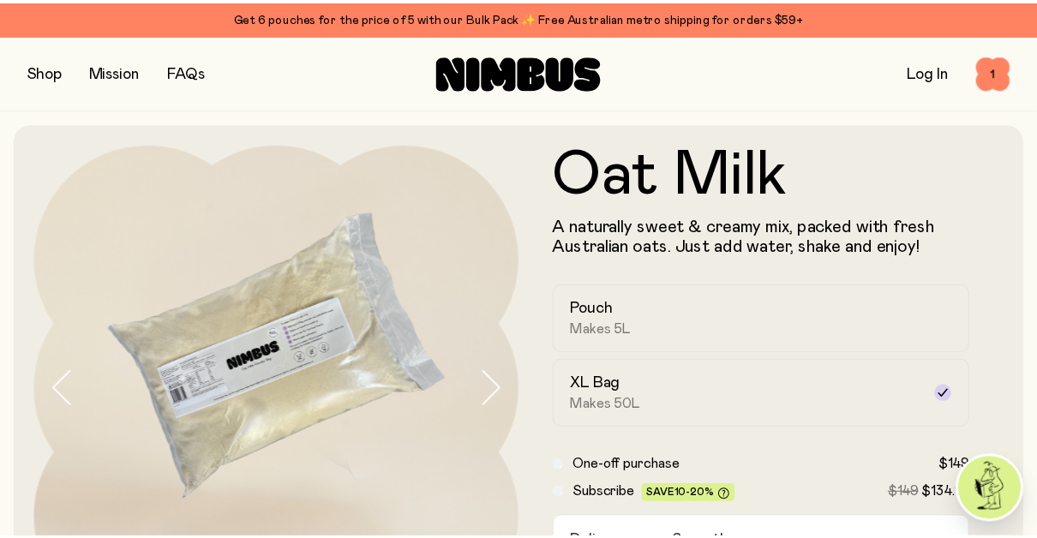
scroll to position [93, 0]
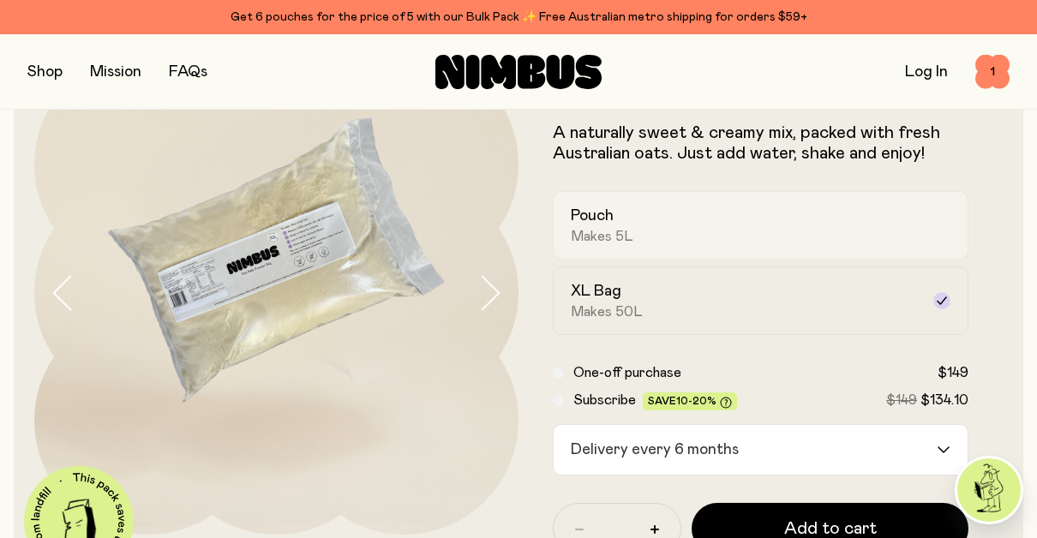
click at [596, 231] on span "Makes 5L" at bounding box center [602, 236] width 63 height 17
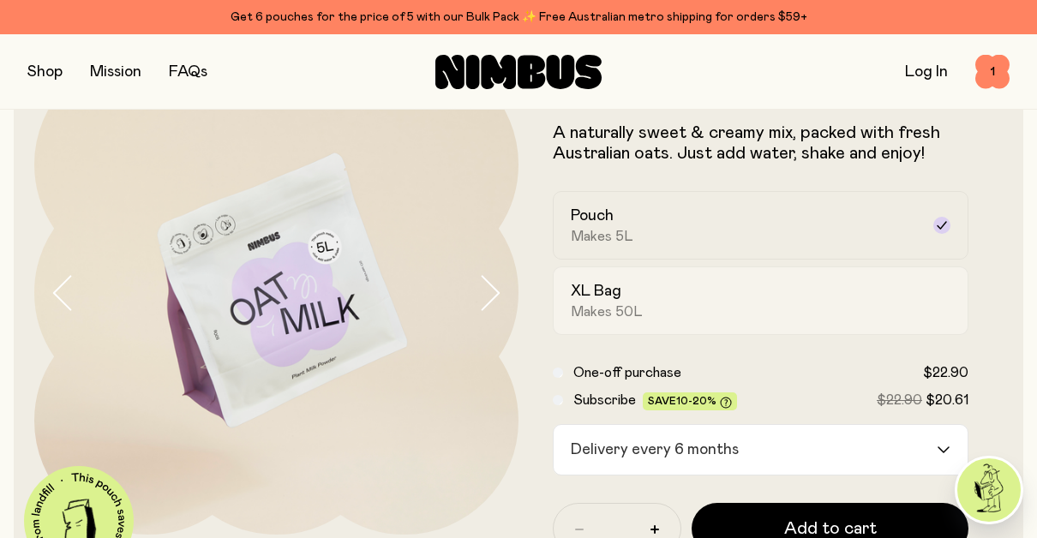
click at [603, 297] on h2 "XL Bag" at bounding box center [596, 291] width 51 height 21
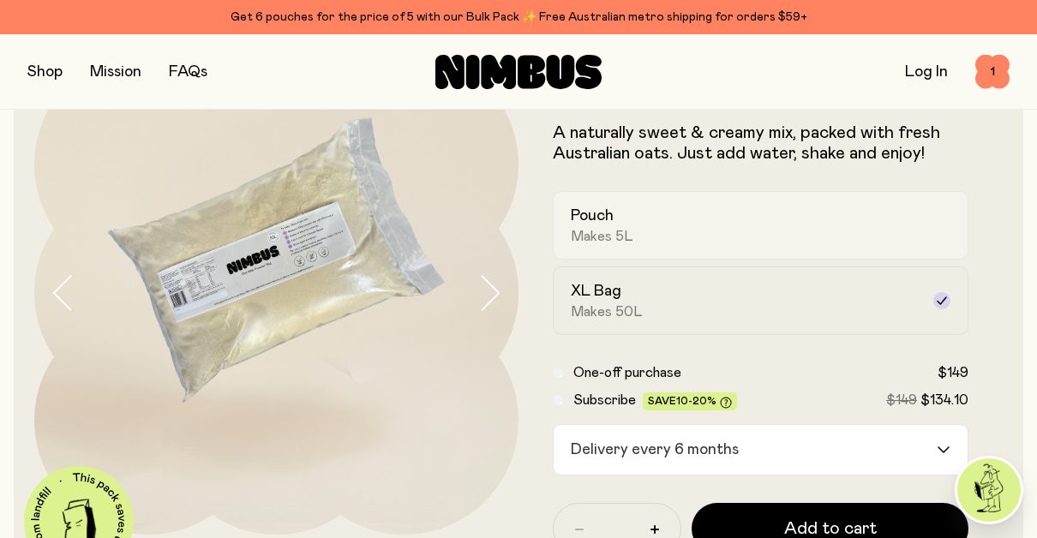
click at [652, 226] on div "Pouch Makes 5L" at bounding box center [745, 225] width 349 height 39
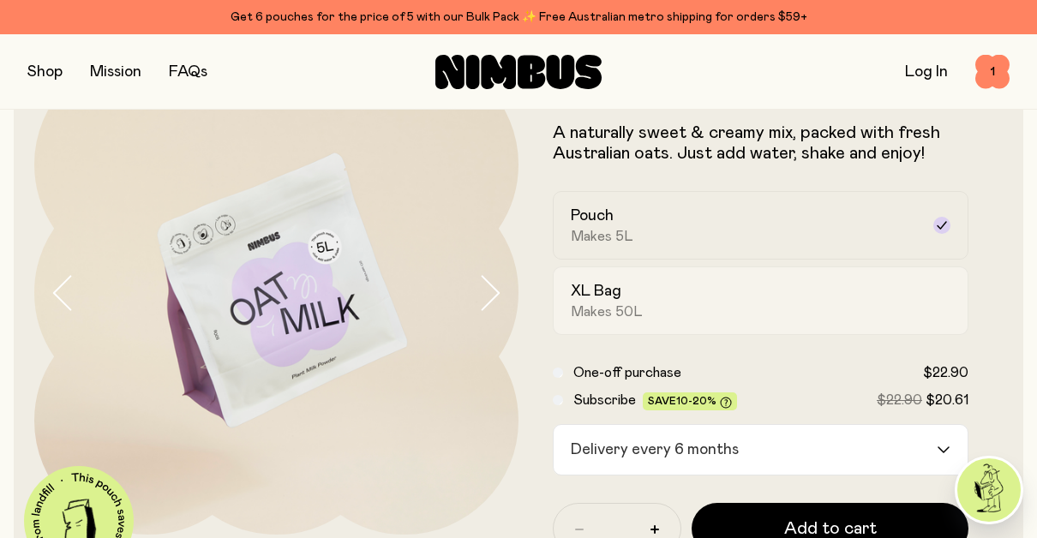
click at [622, 310] on span "Makes 50L" at bounding box center [607, 311] width 72 height 17
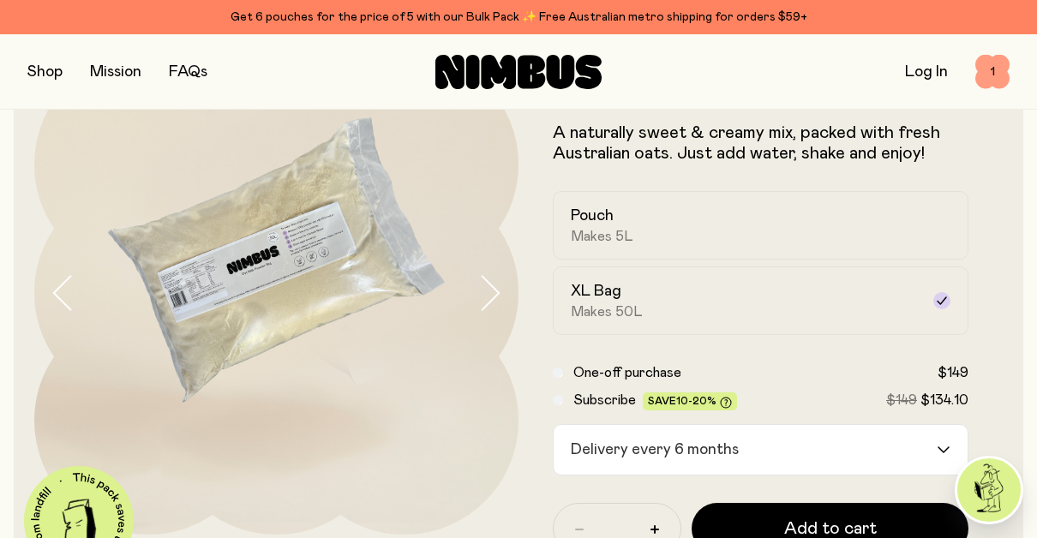
click at [988, 74] on span "1" at bounding box center [993, 72] width 34 height 34
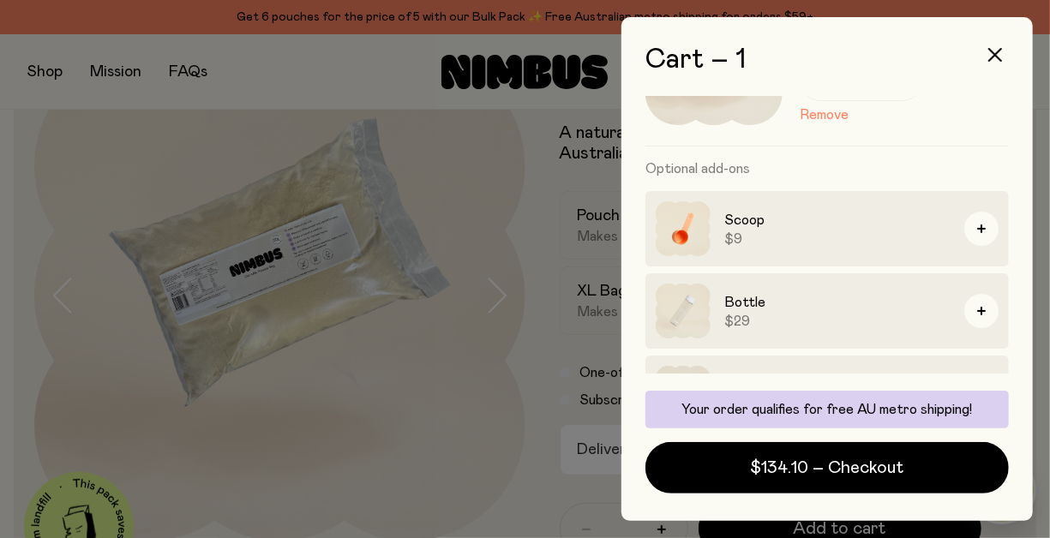
scroll to position [0, 0]
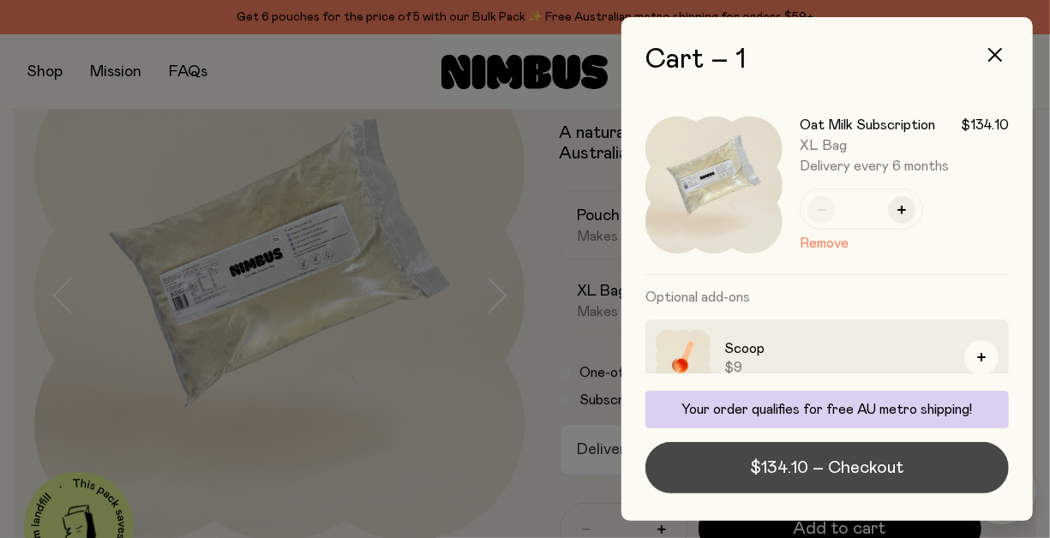
click at [846, 471] on span "$134.10 – Checkout" at bounding box center [827, 468] width 153 height 24
